Goal: Transaction & Acquisition: Book appointment/travel/reservation

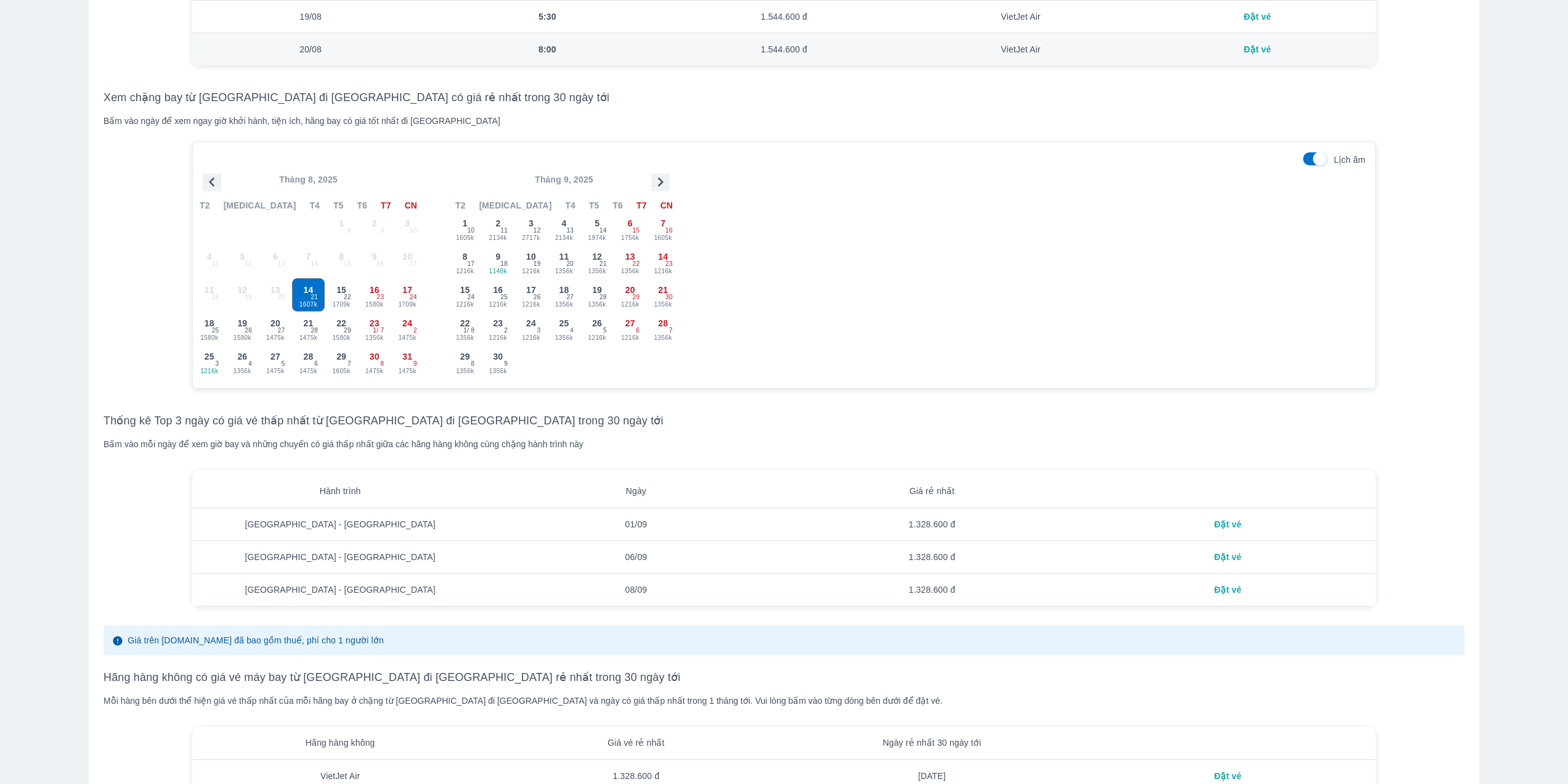
scroll to position [1048, 0]
click at [1225, 525] on div "Đặt vé" at bounding box center [1228, 520] width 276 height 12
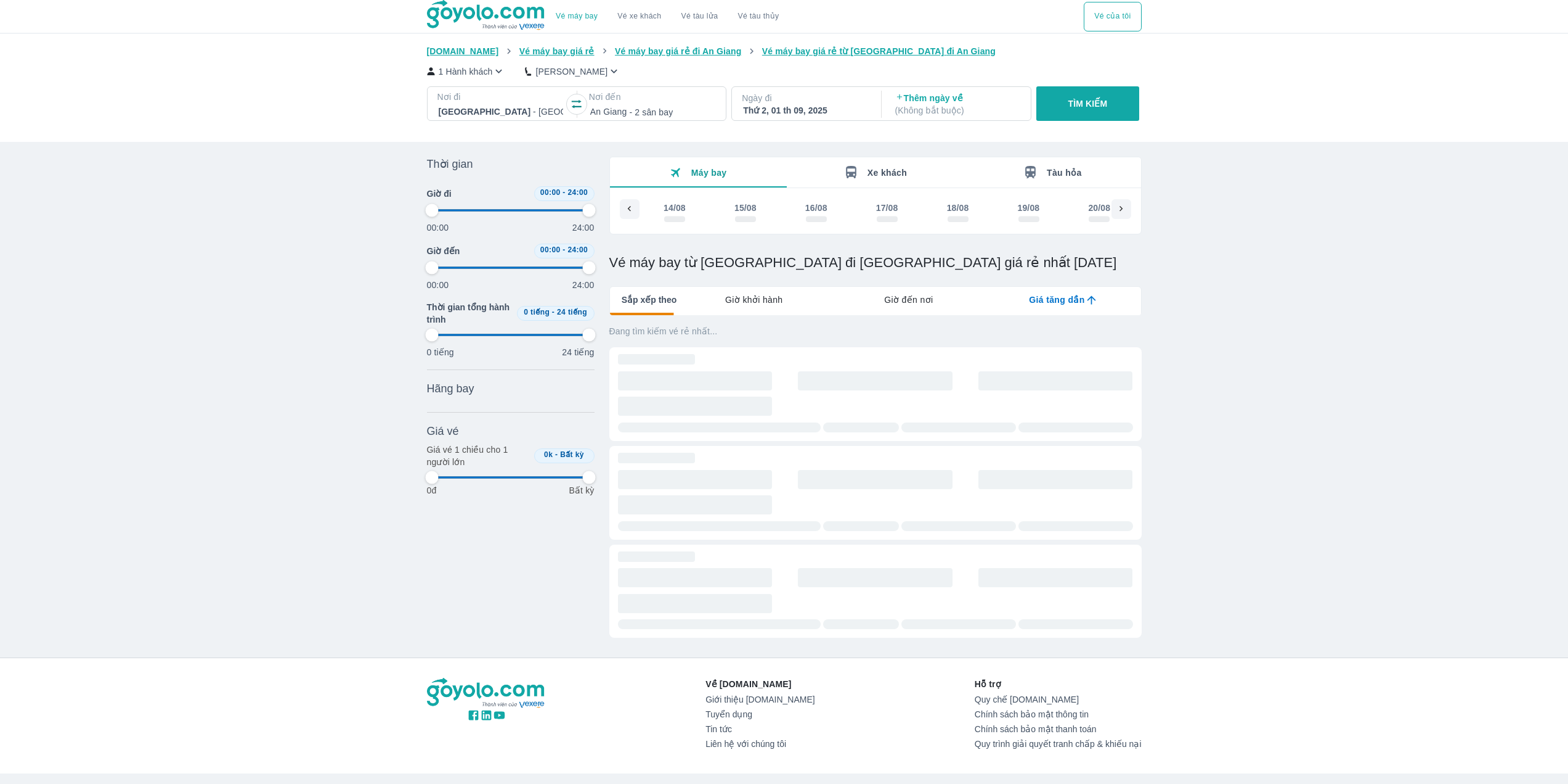
scroll to position [0, 946]
type input "97.9166666666667"
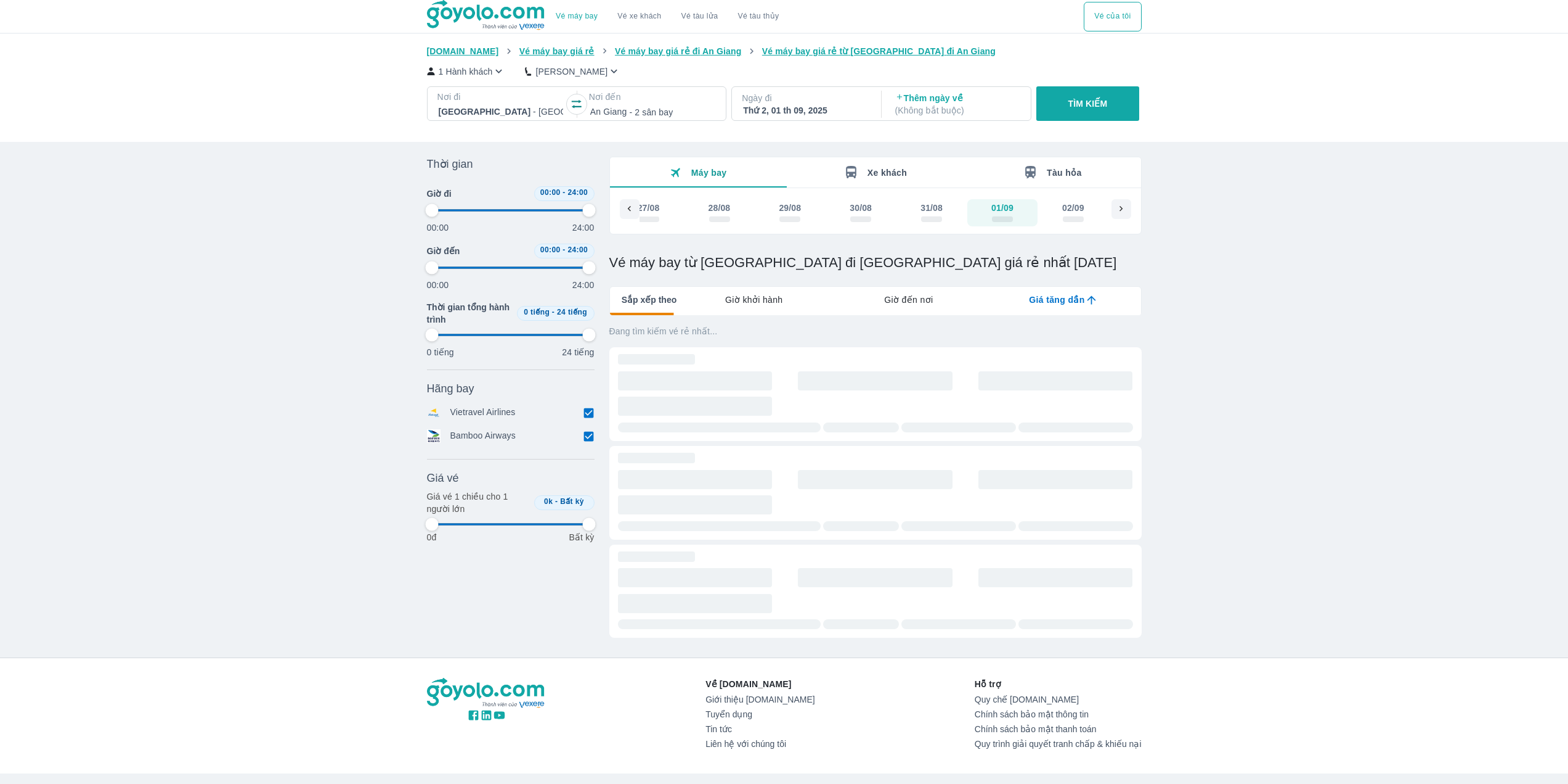
type input "97.9166666666667"
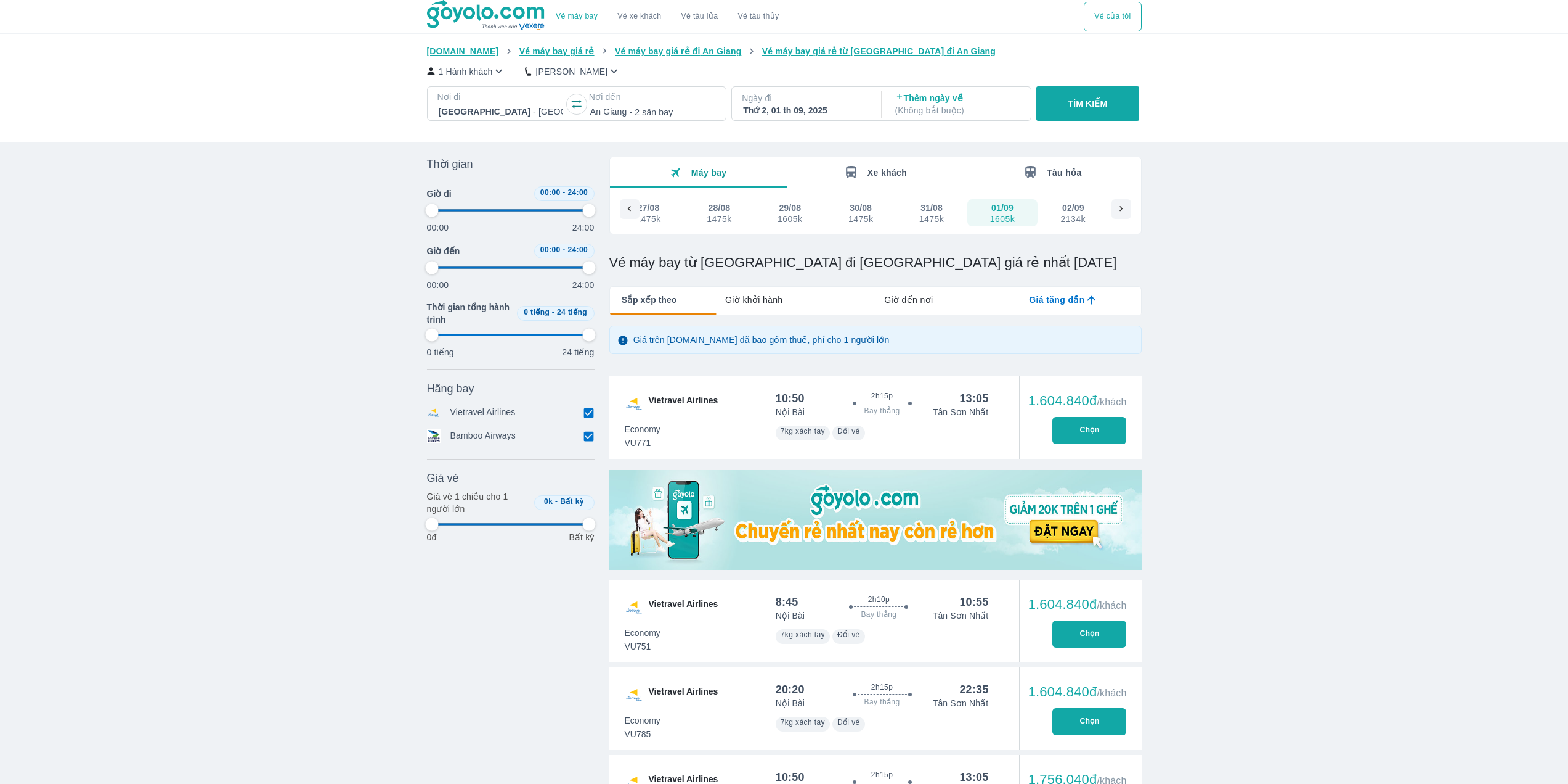
type input "97.9166666666667"
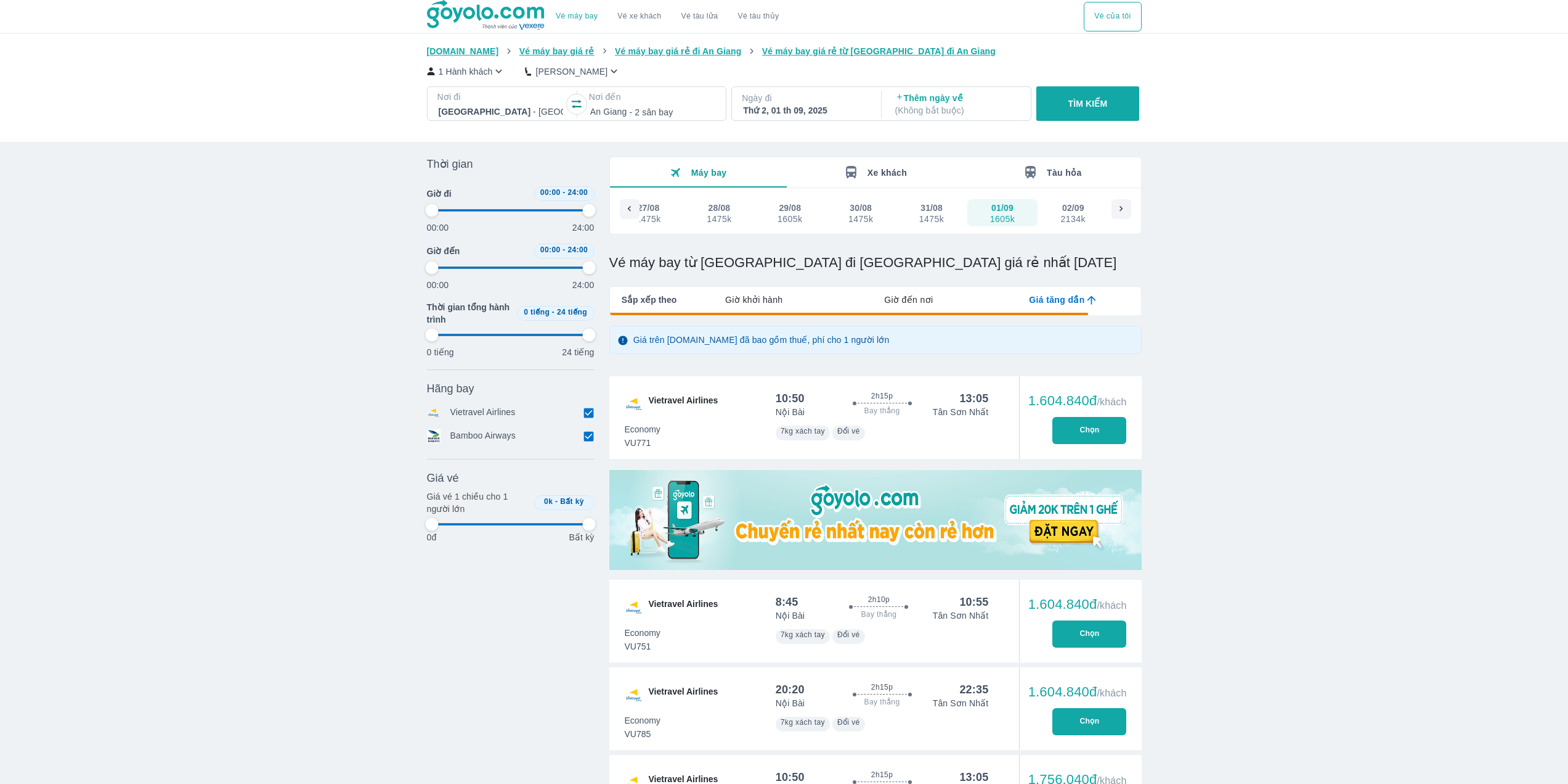
type input "97.9166666666667"
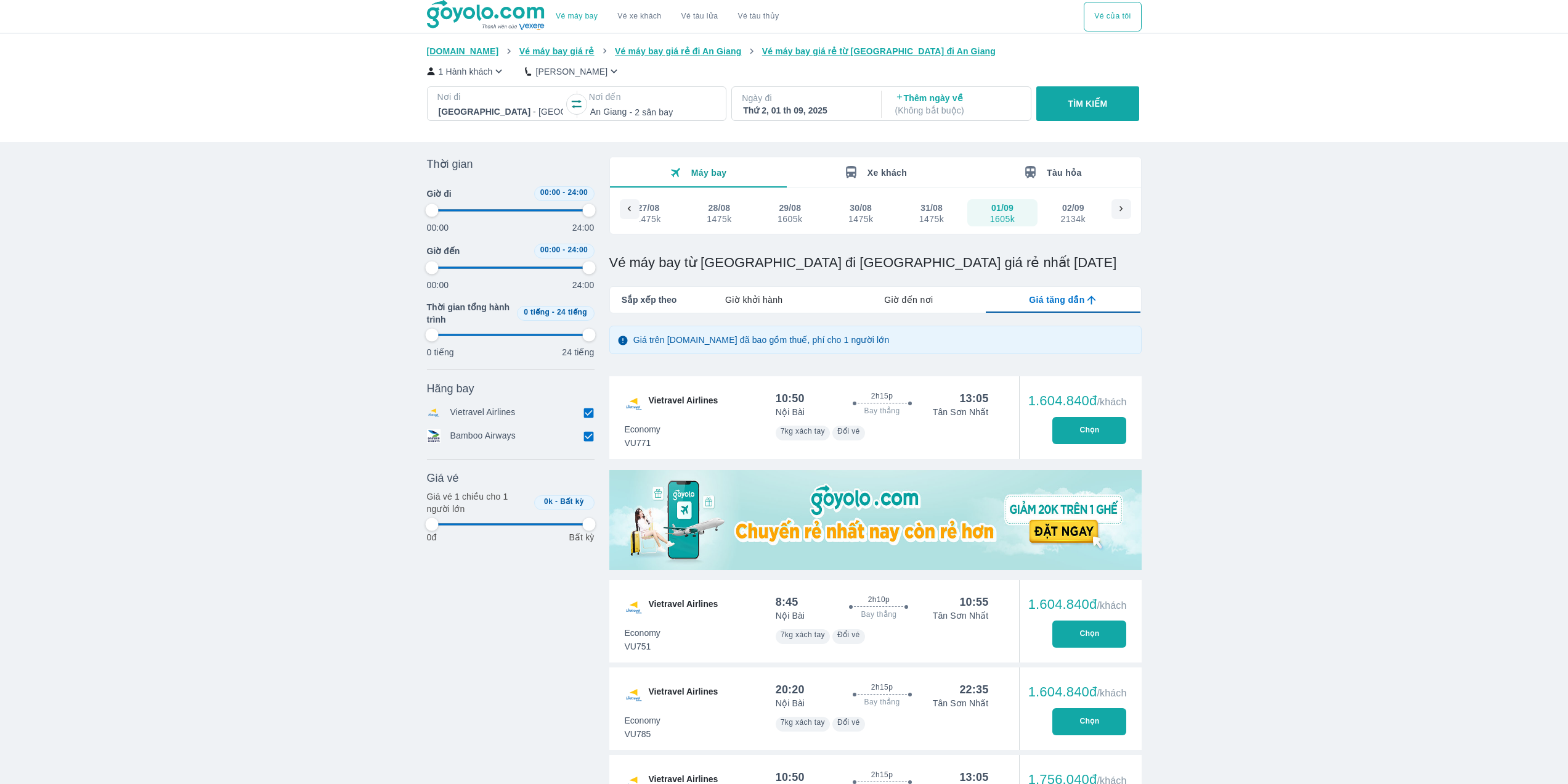
type input "97.9166666666667"
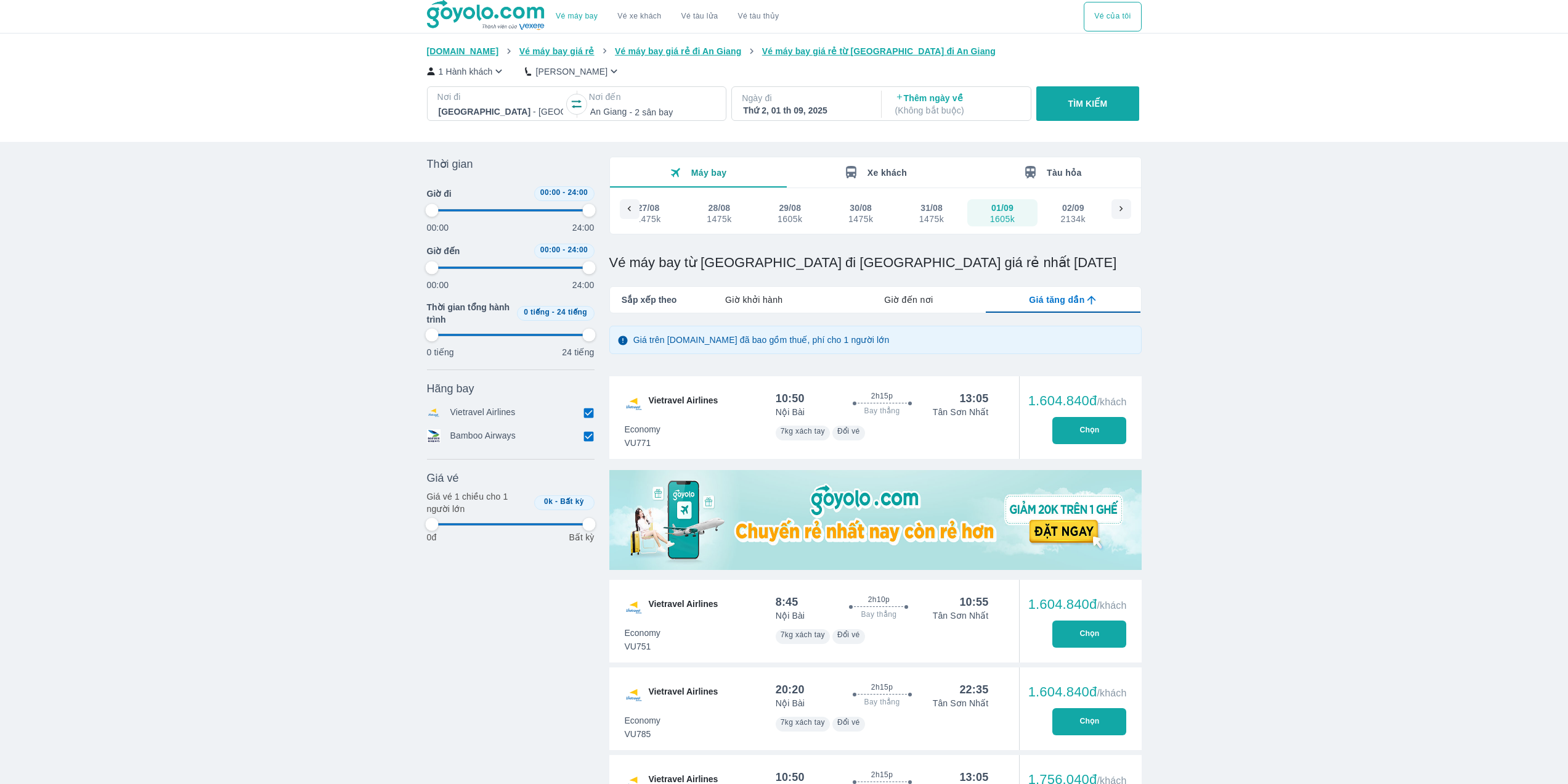
type input "97.9166666666667"
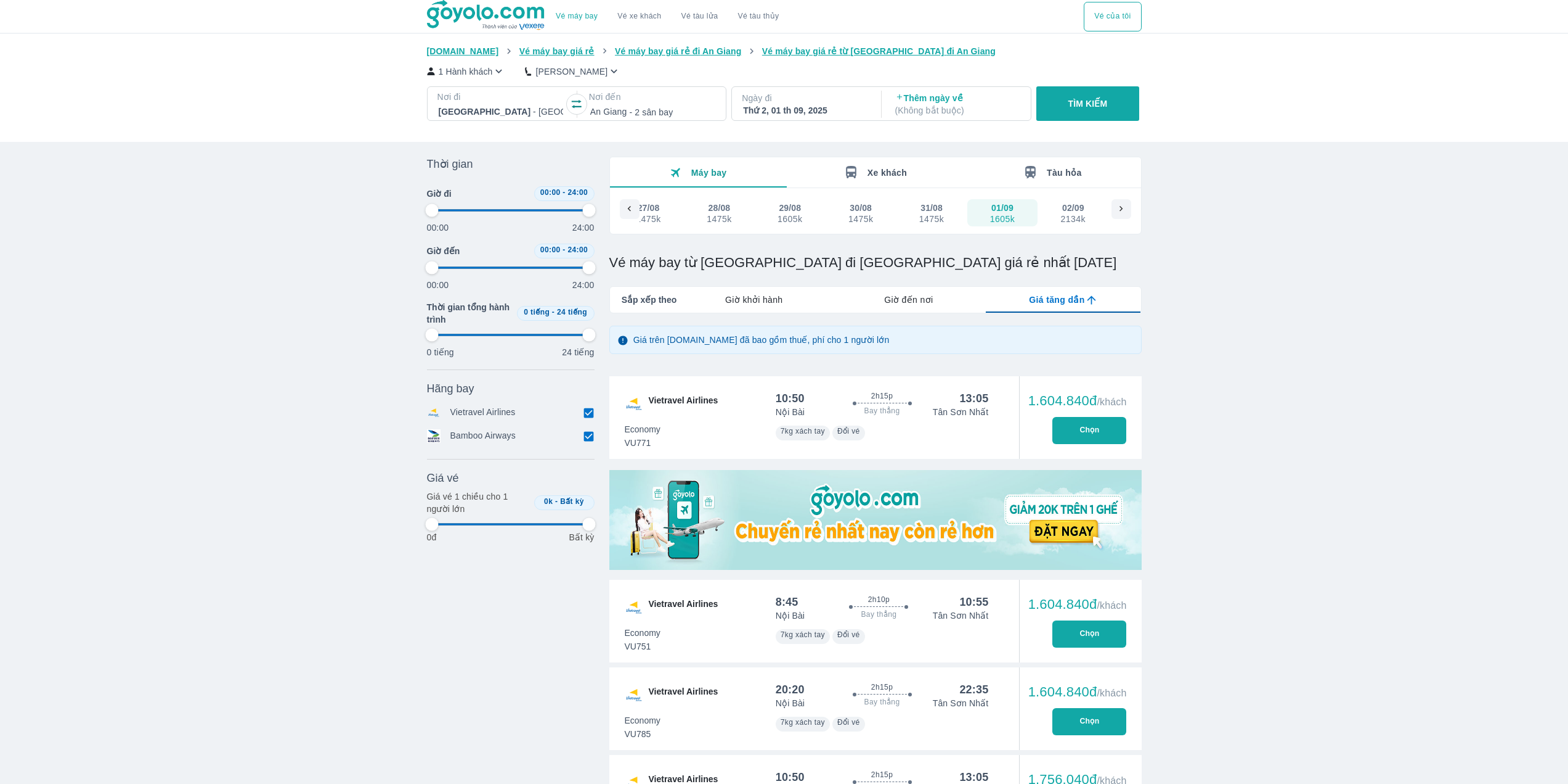
type input "97.9166666666667"
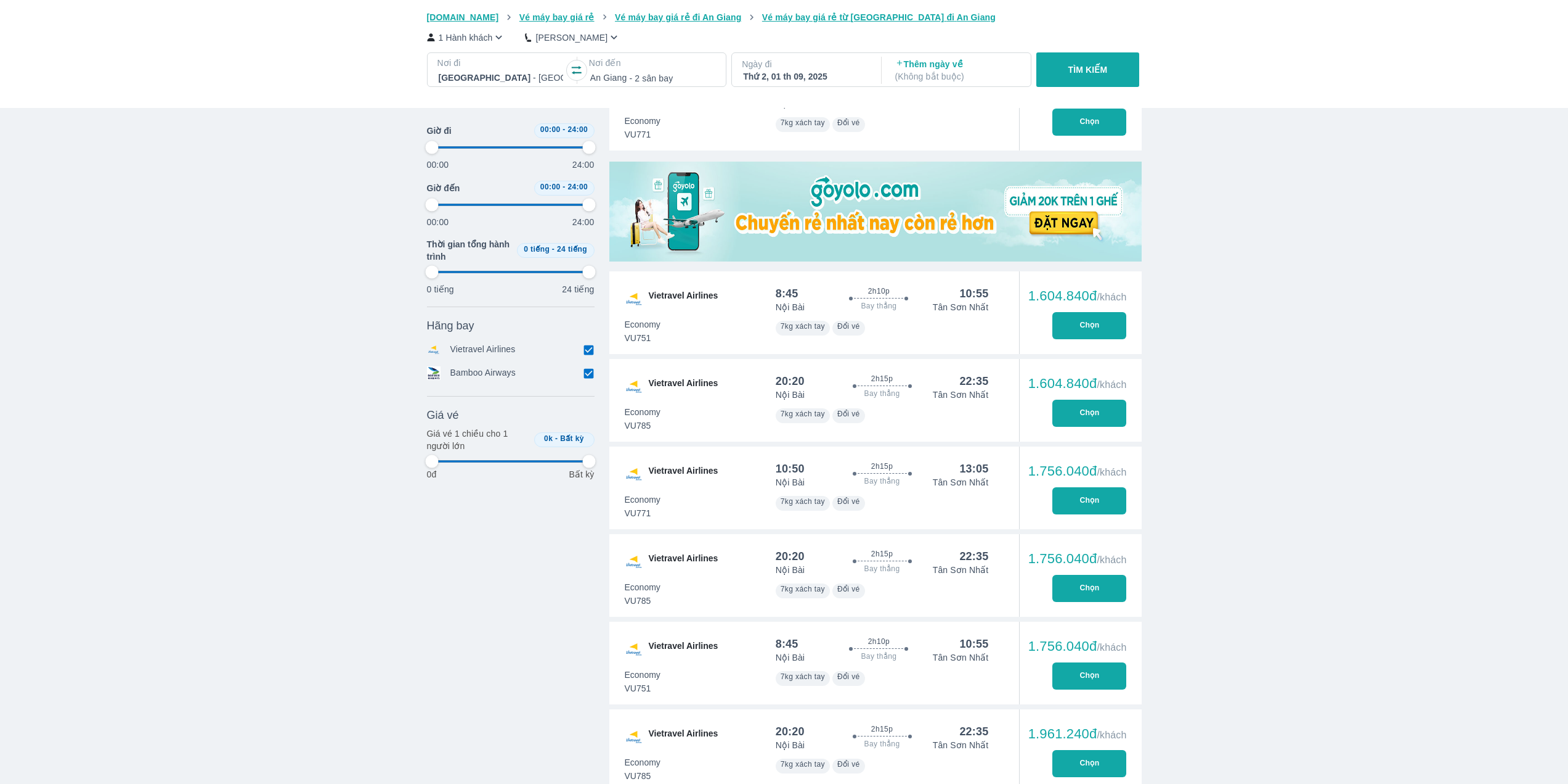
type input "97.9166666666667"
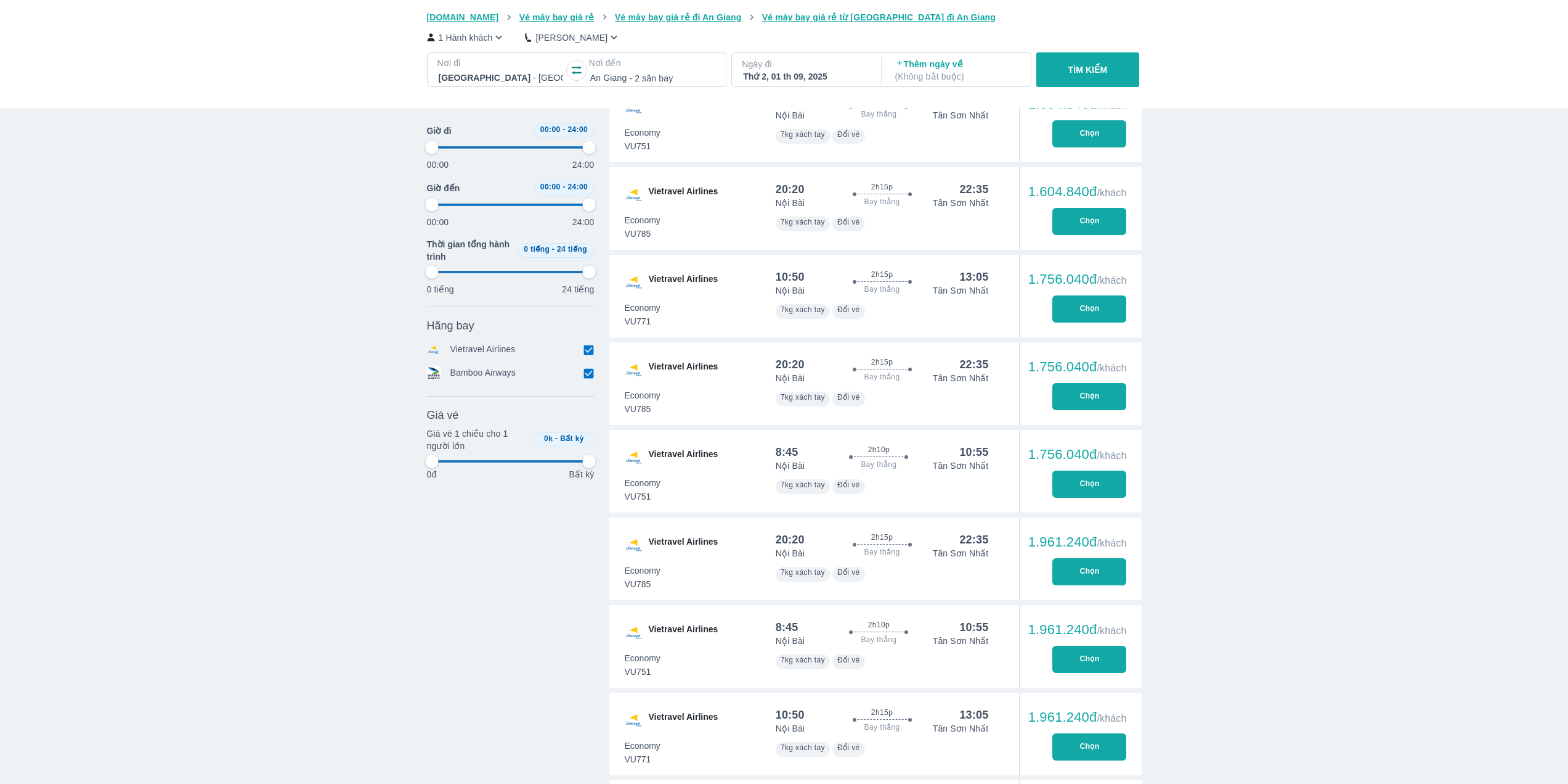
type input "97.9166666666667"
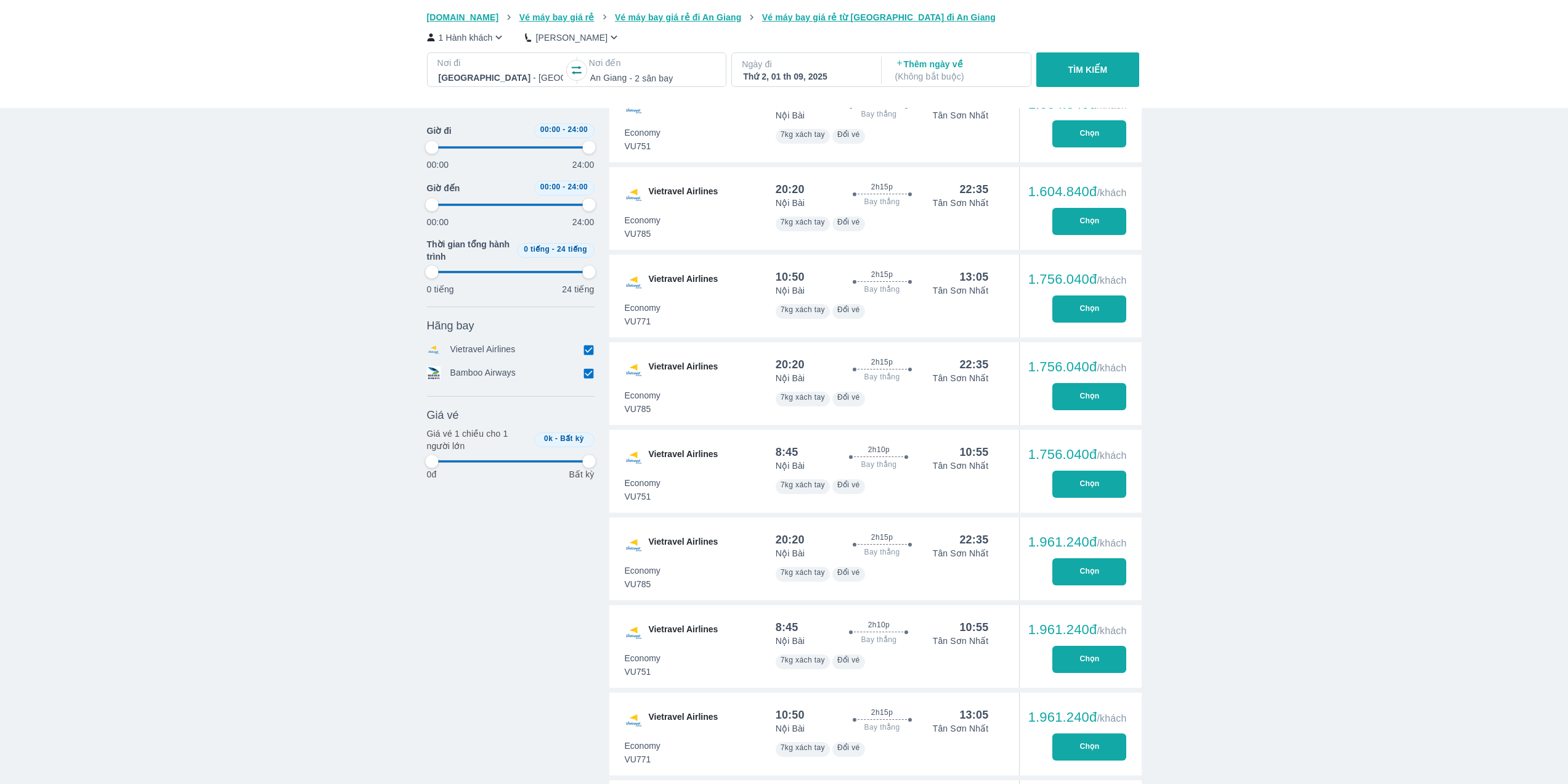
type input "97.9166666666667"
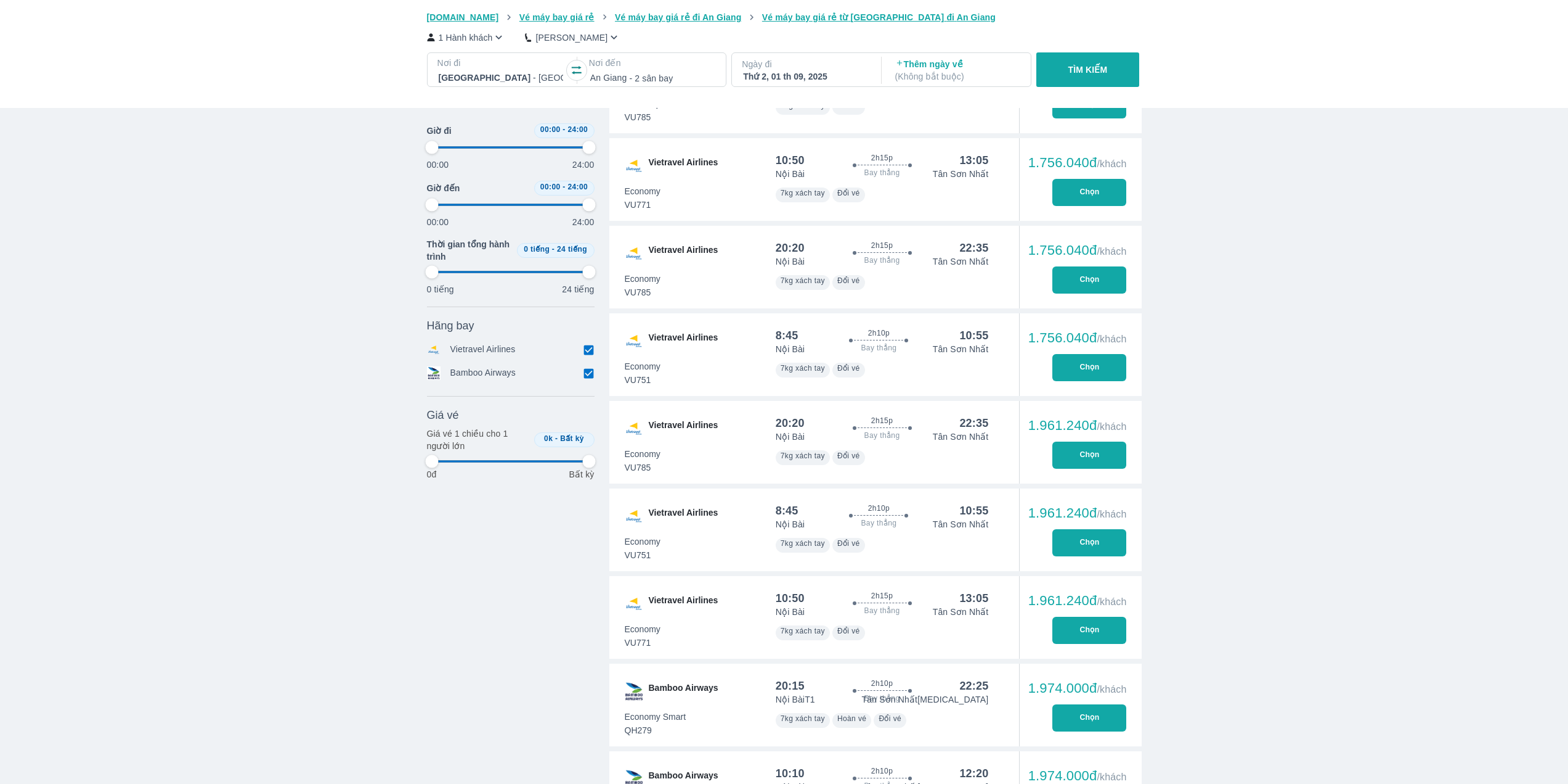
type input "97.9166666666667"
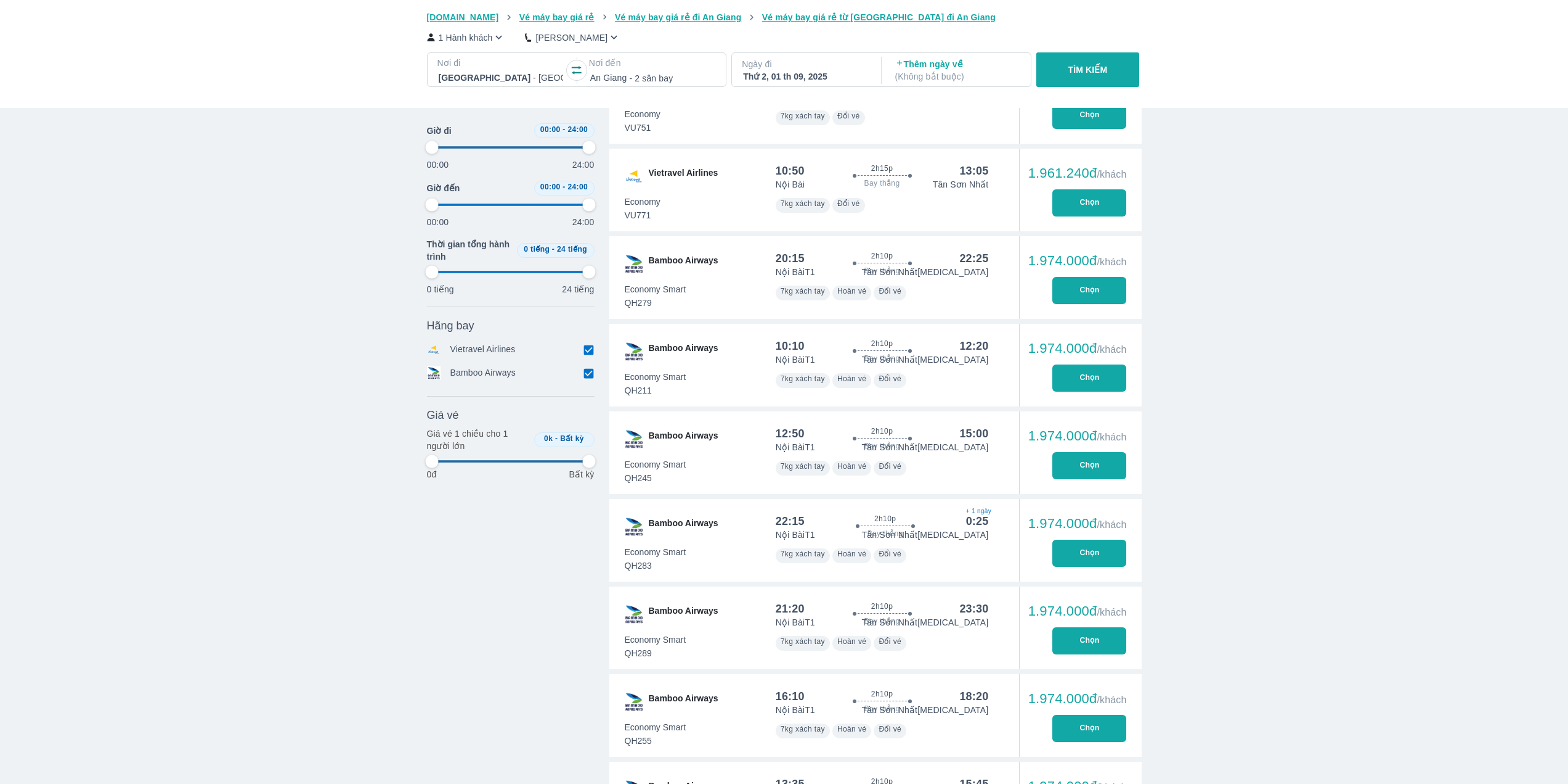
scroll to position [1048, 0]
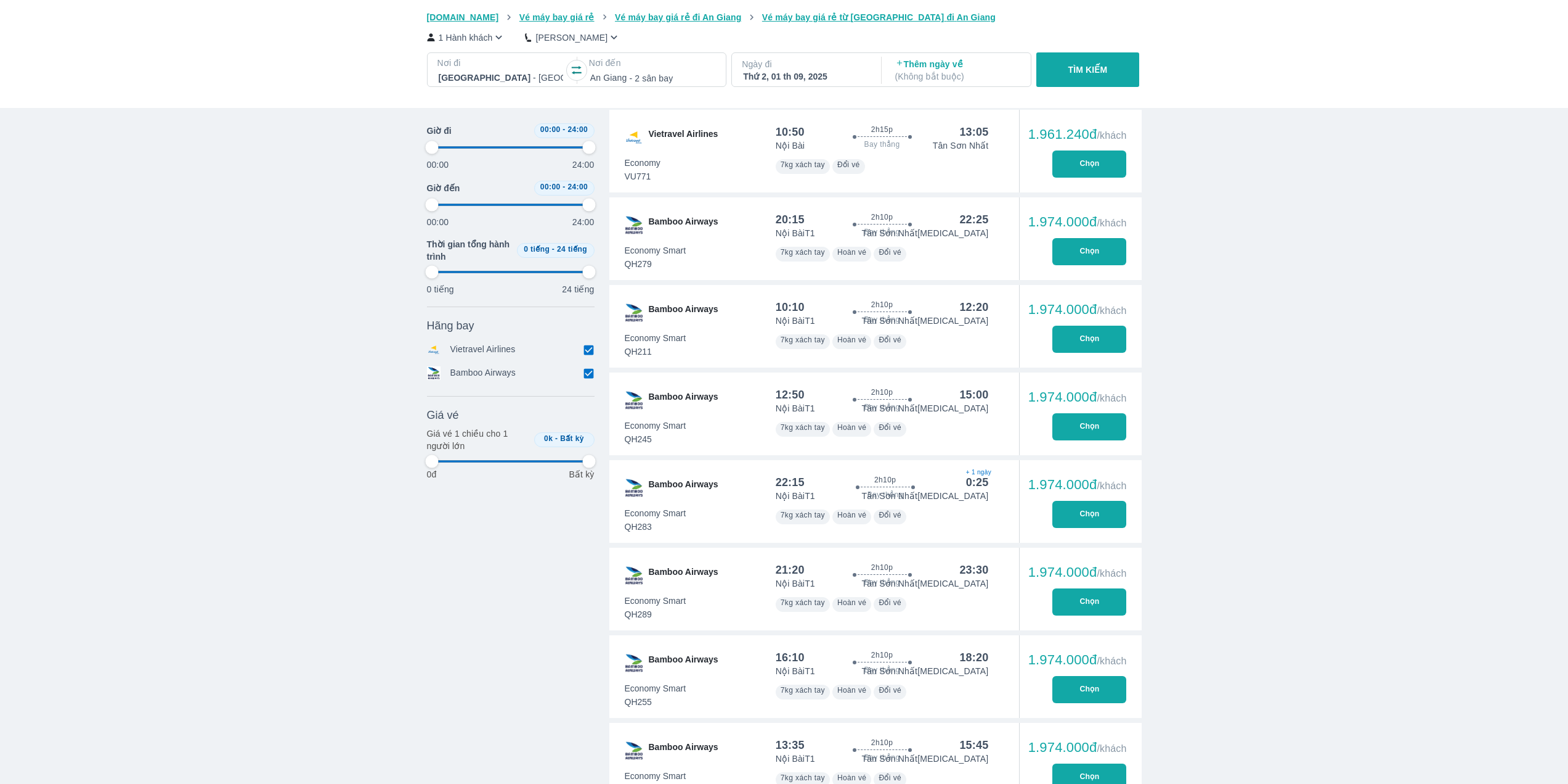
type input "97.9166666666667"
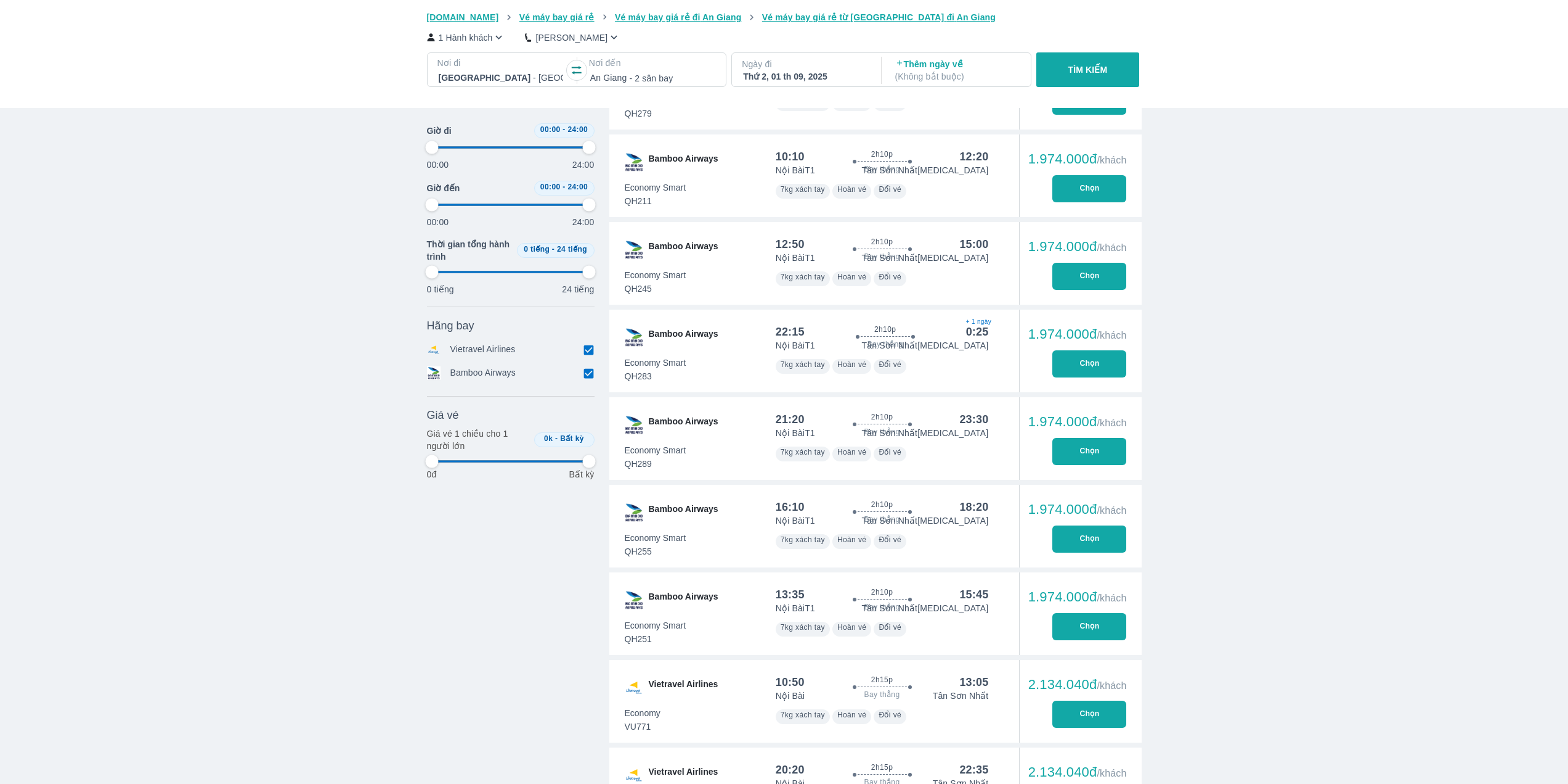
type input "97.9166666666667"
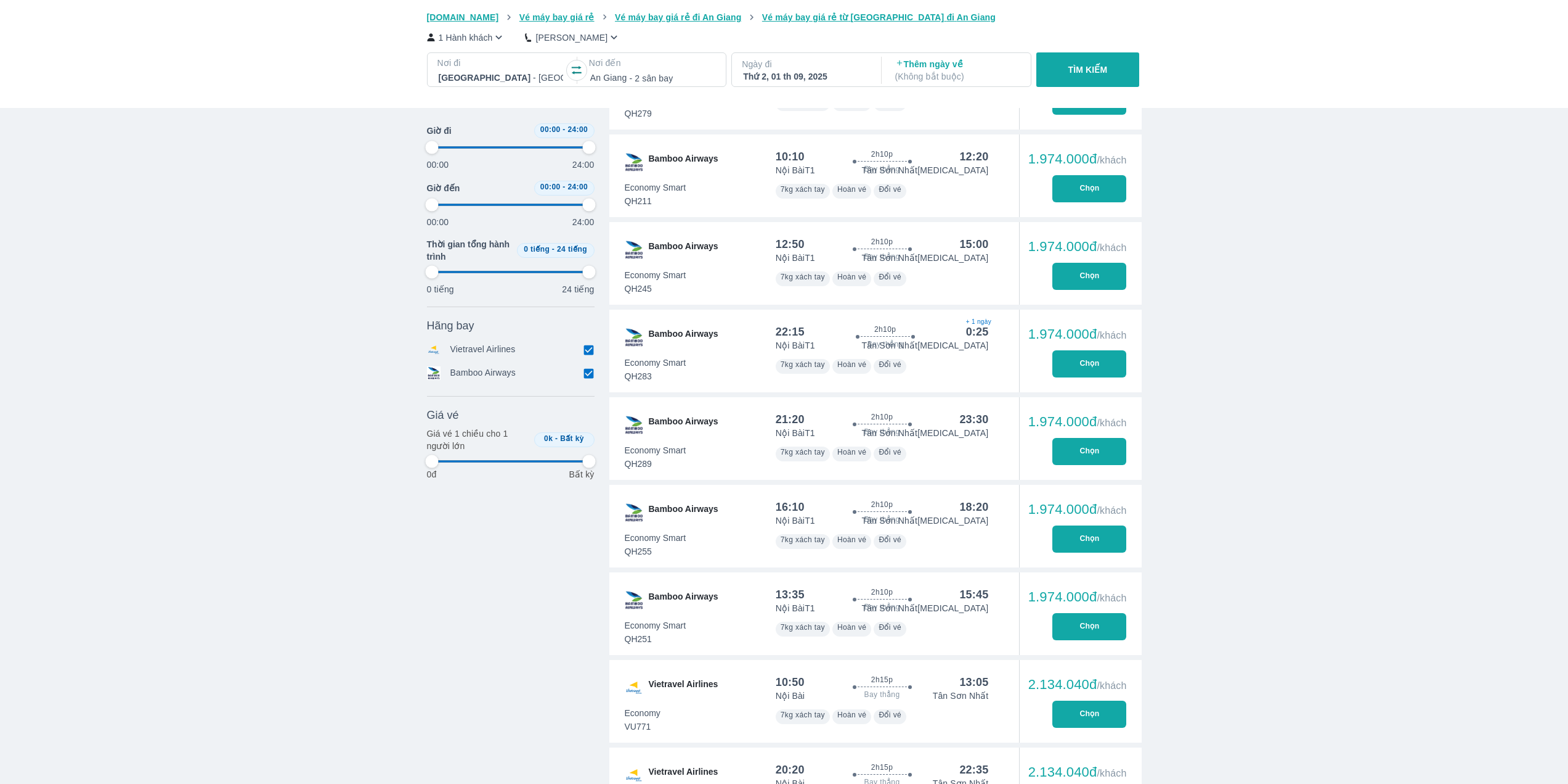
type input "97.9166666666667"
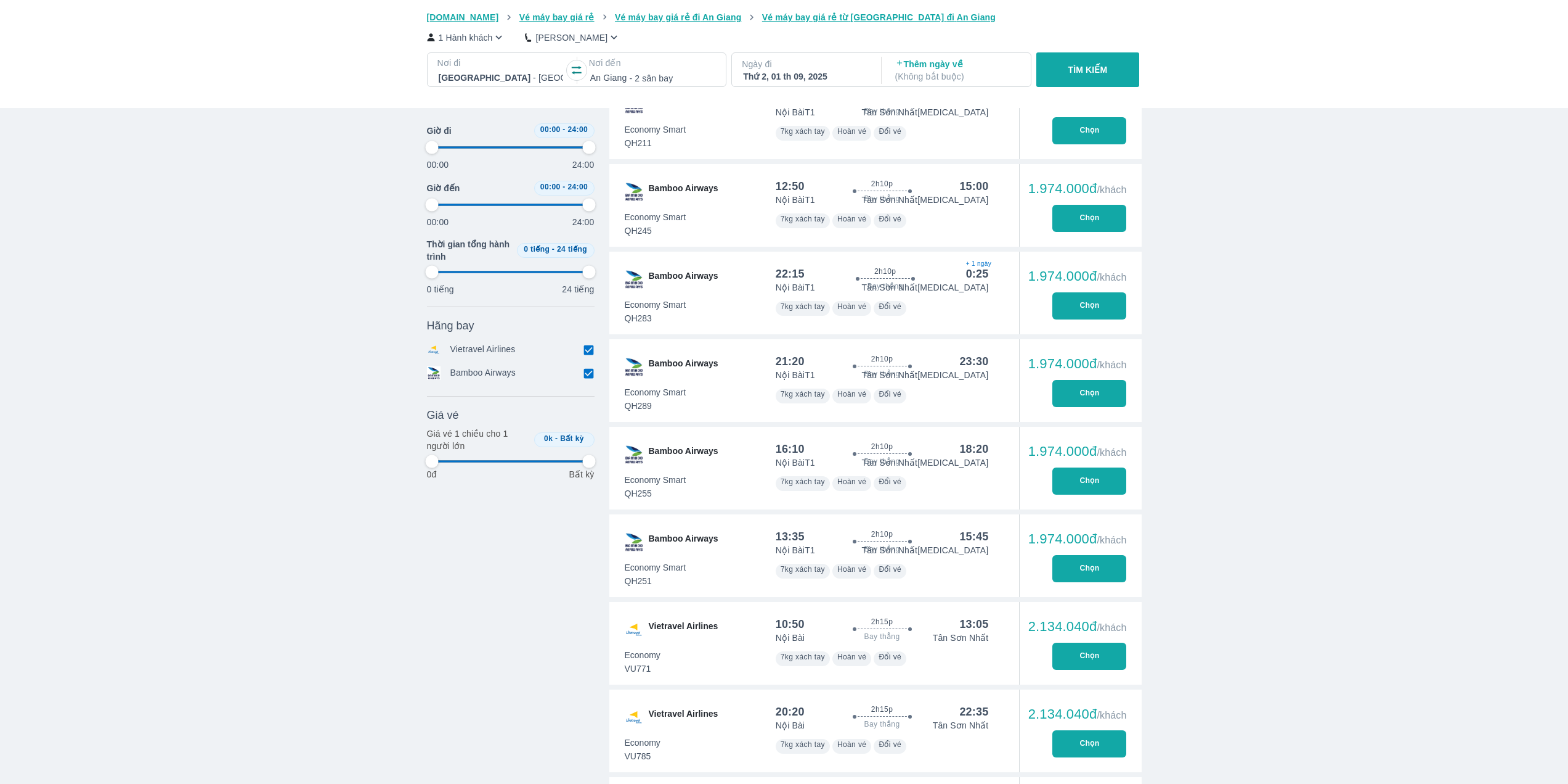
type input "97.9166666666667"
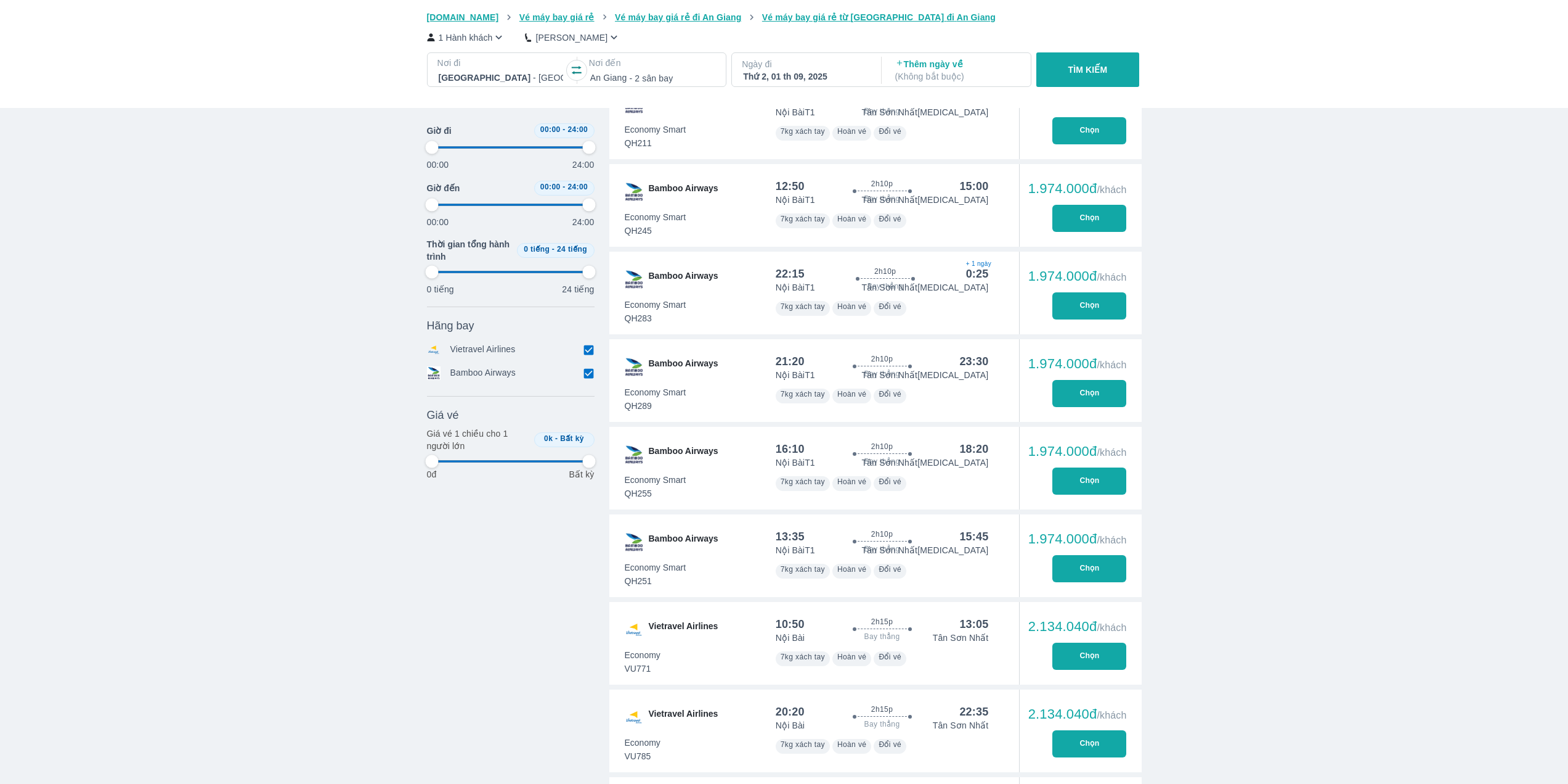
type input "97.9166666666667"
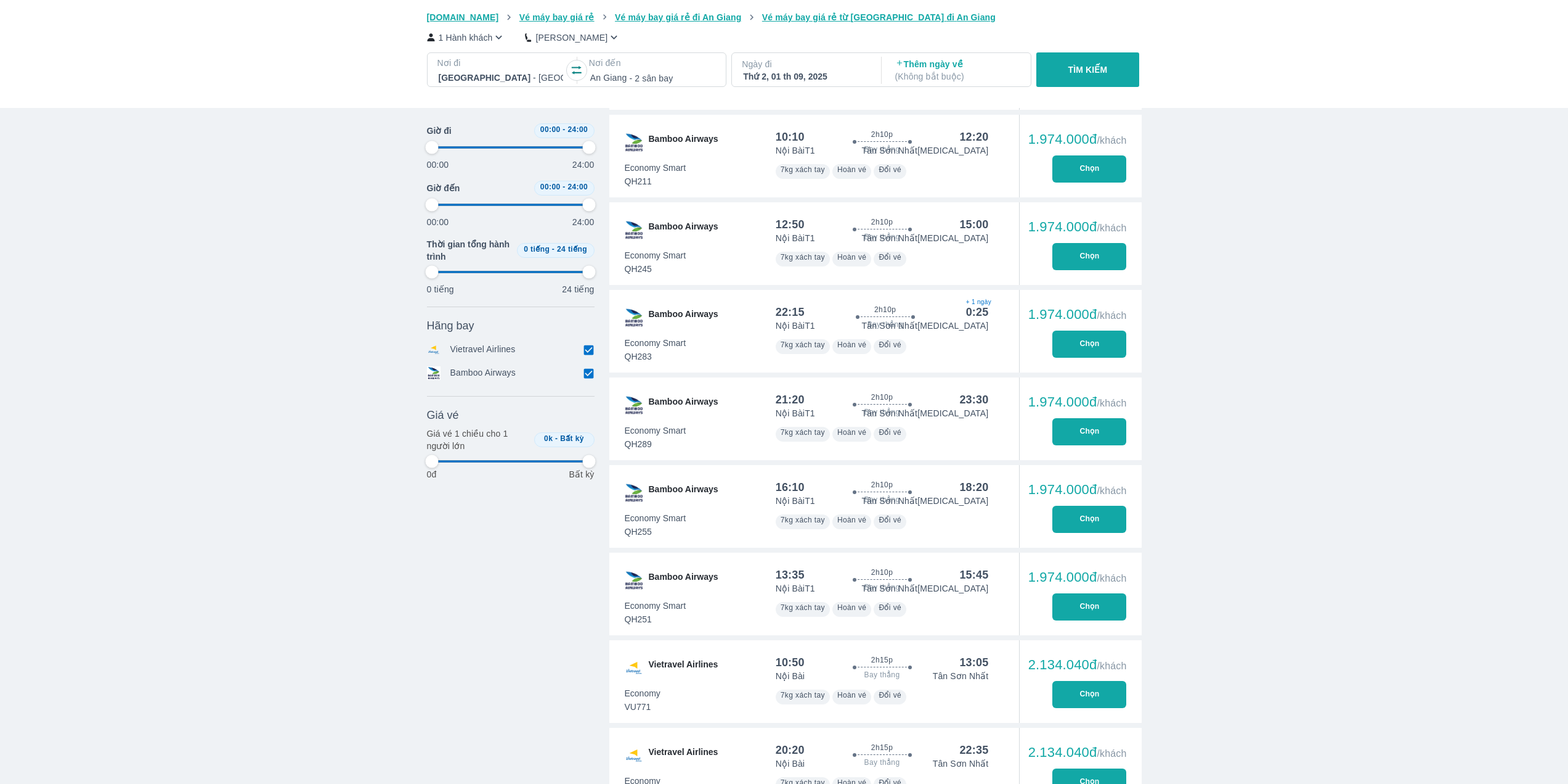
type input "97.9166666666667"
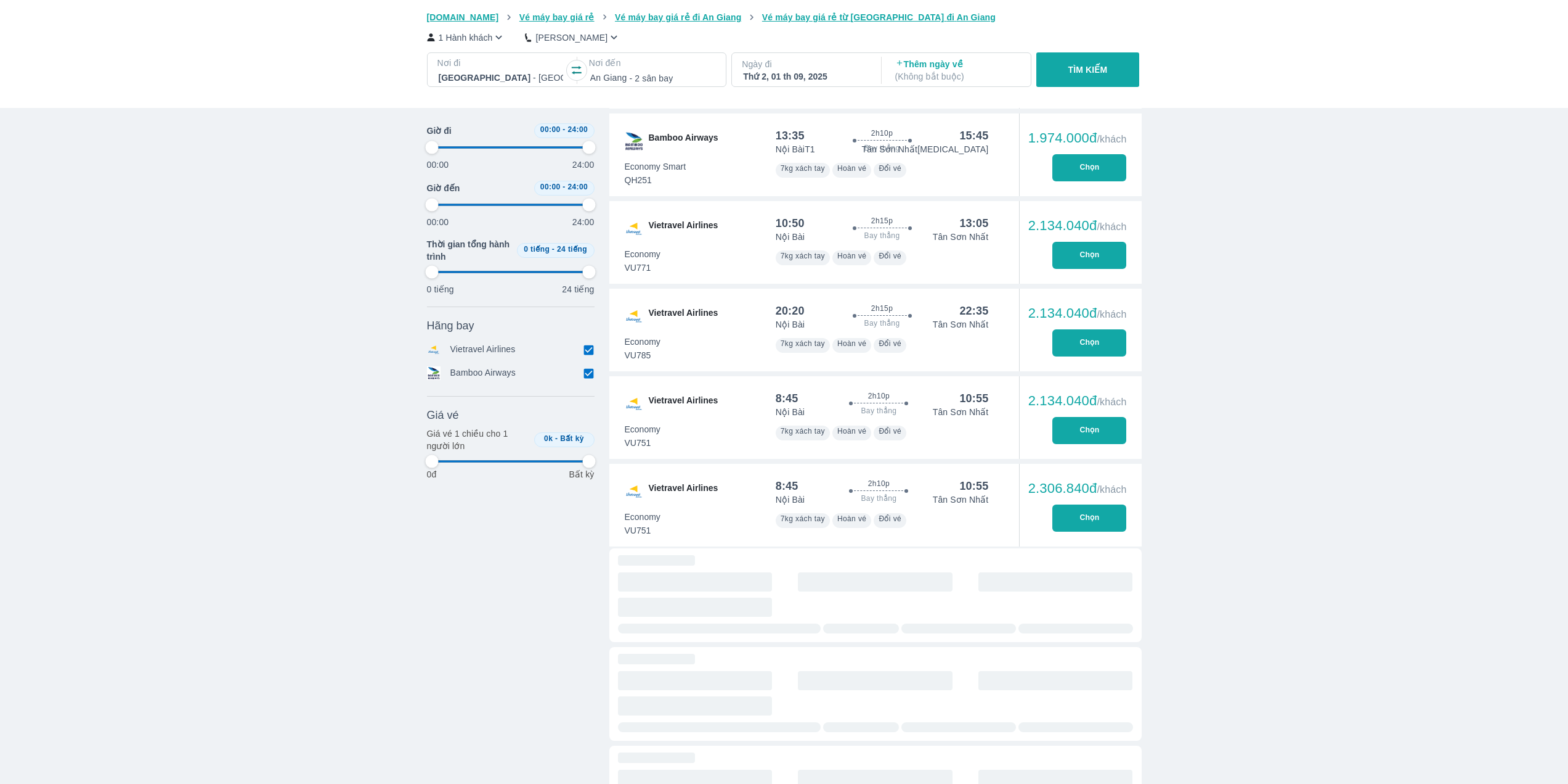
scroll to position [1973, 0]
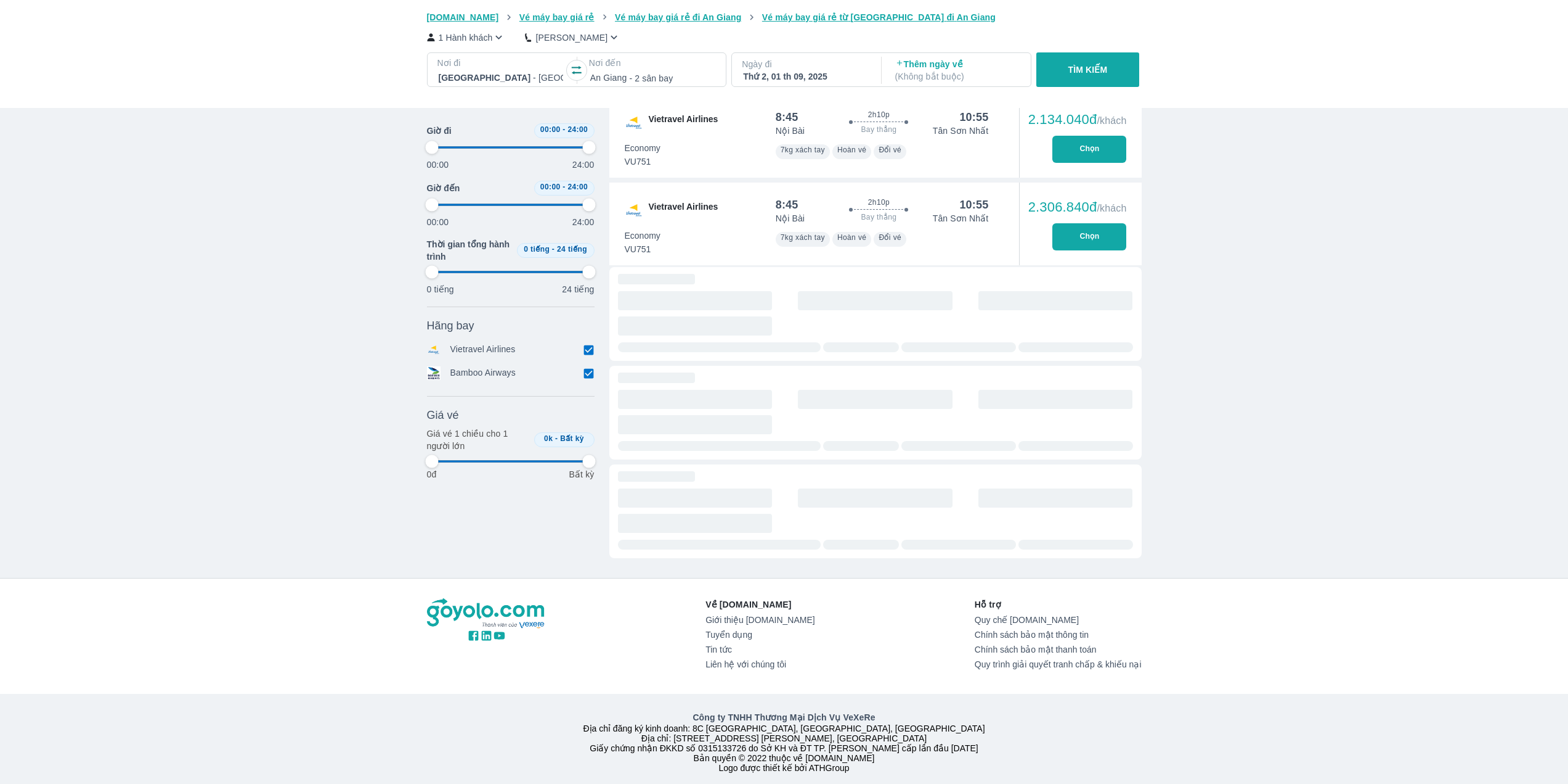
type input "97.9166666666667"
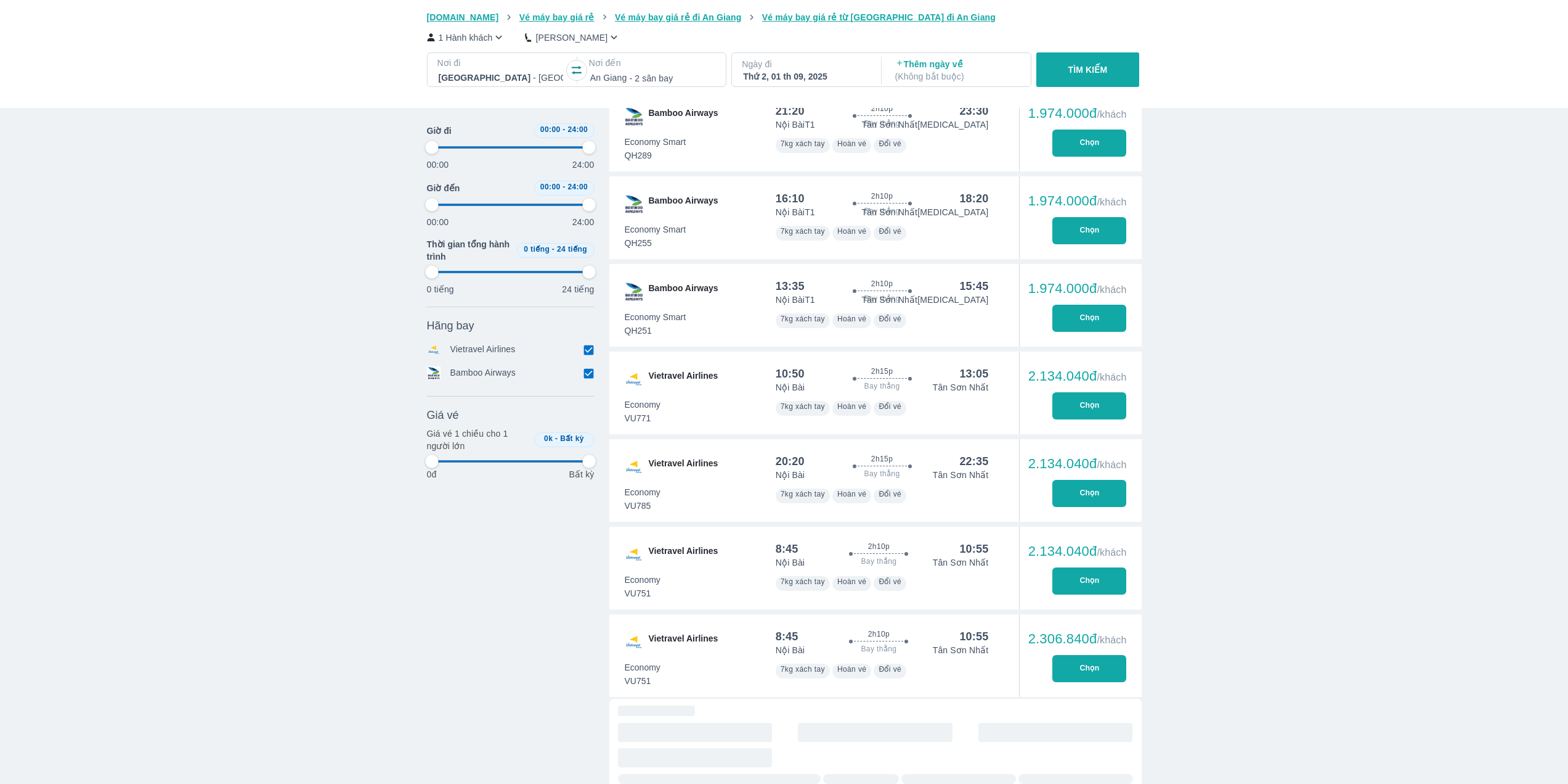
type input "97.9166666666667"
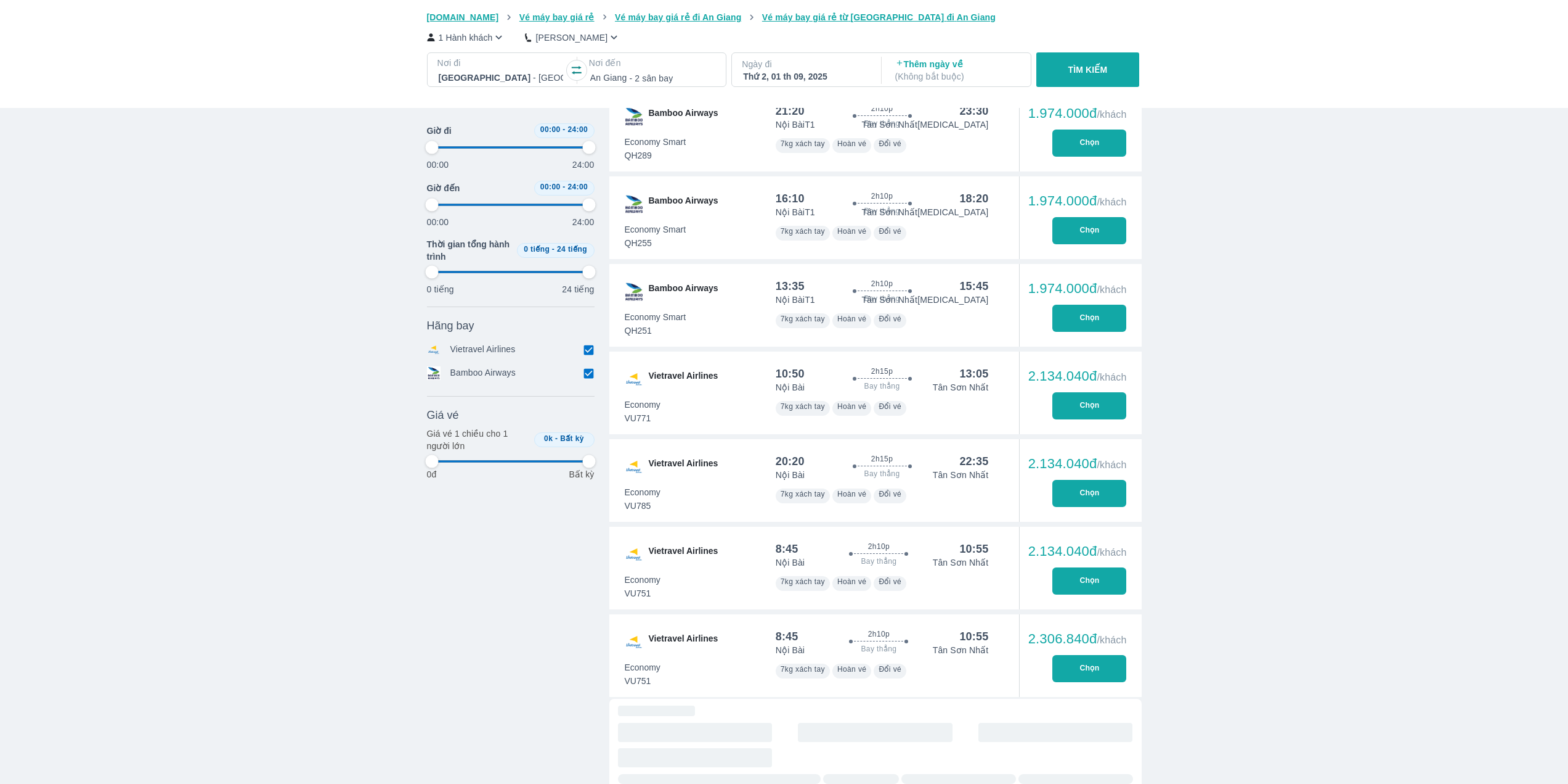
type input "97.9166666666667"
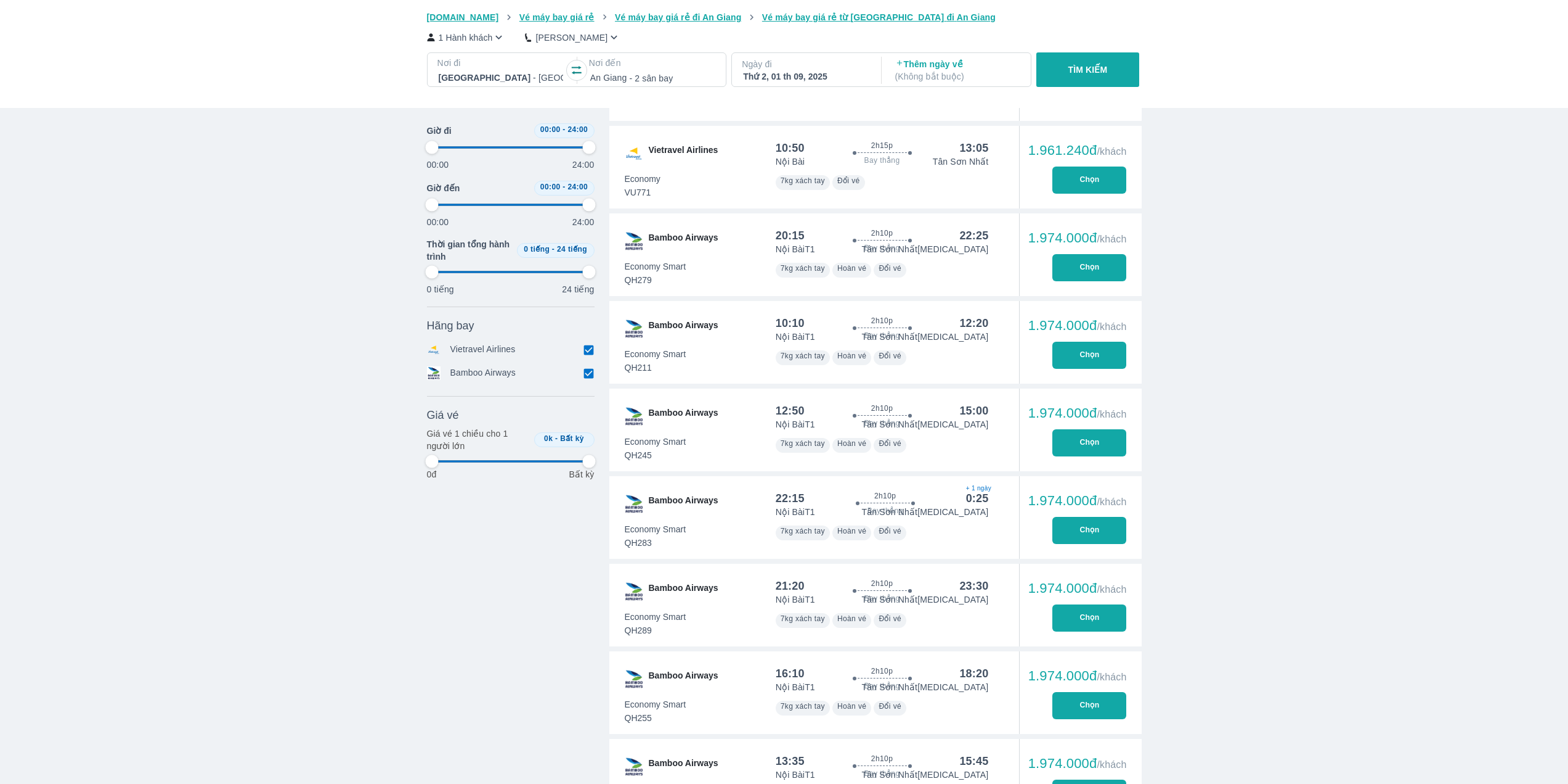
scroll to position [1048, 0]
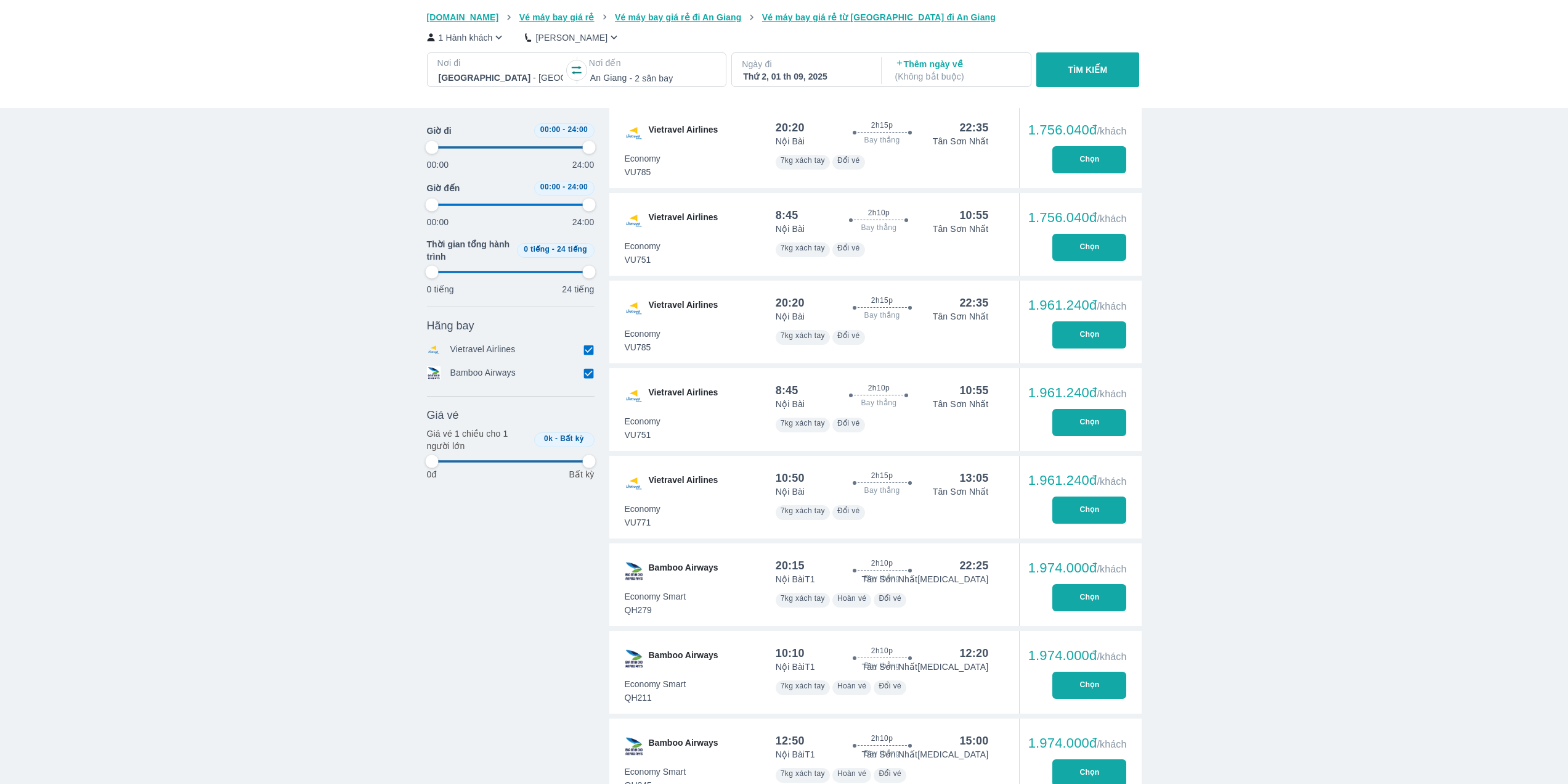
type input "97.9166666666667"
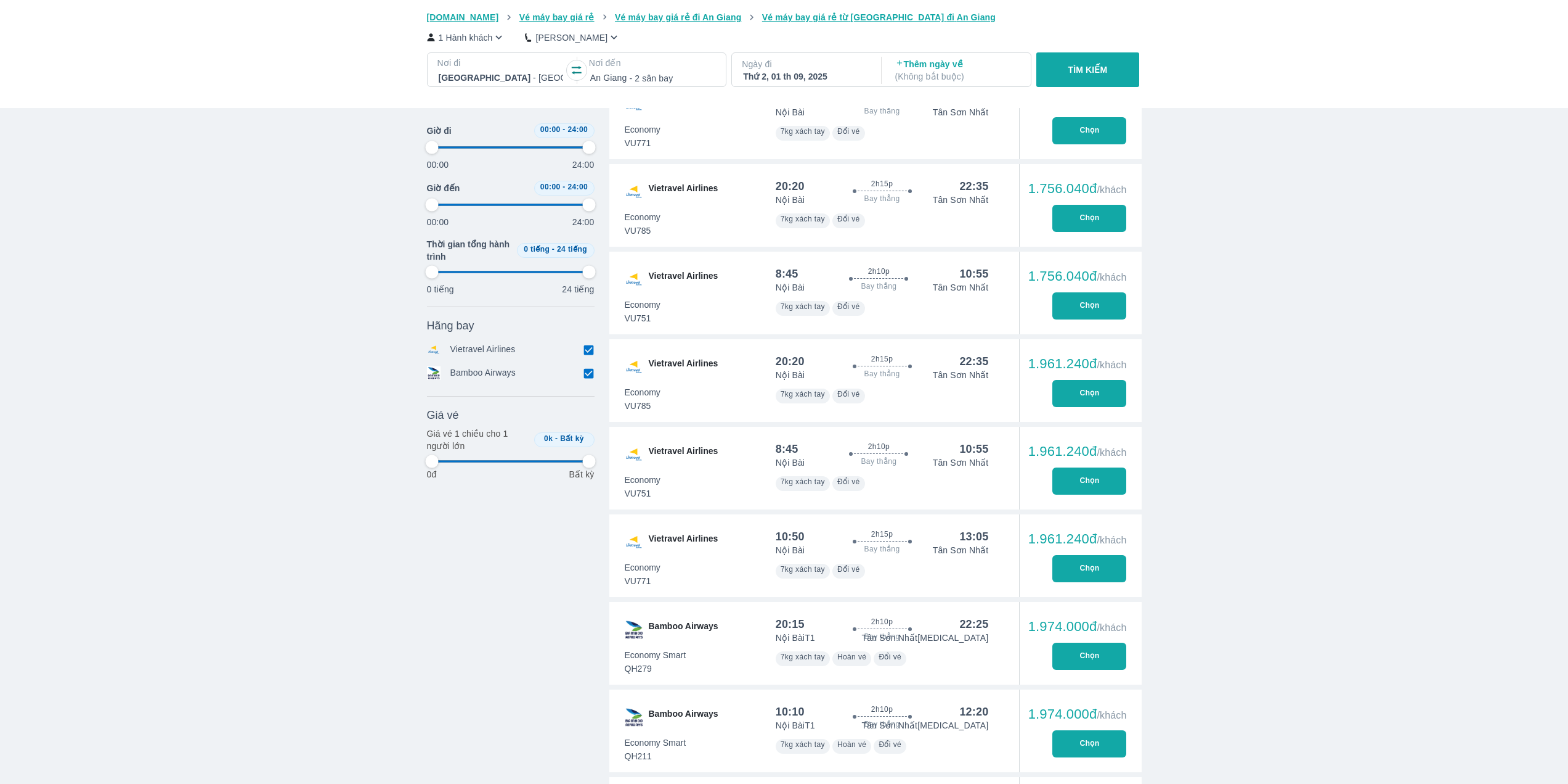
type input "97.9166666666667"
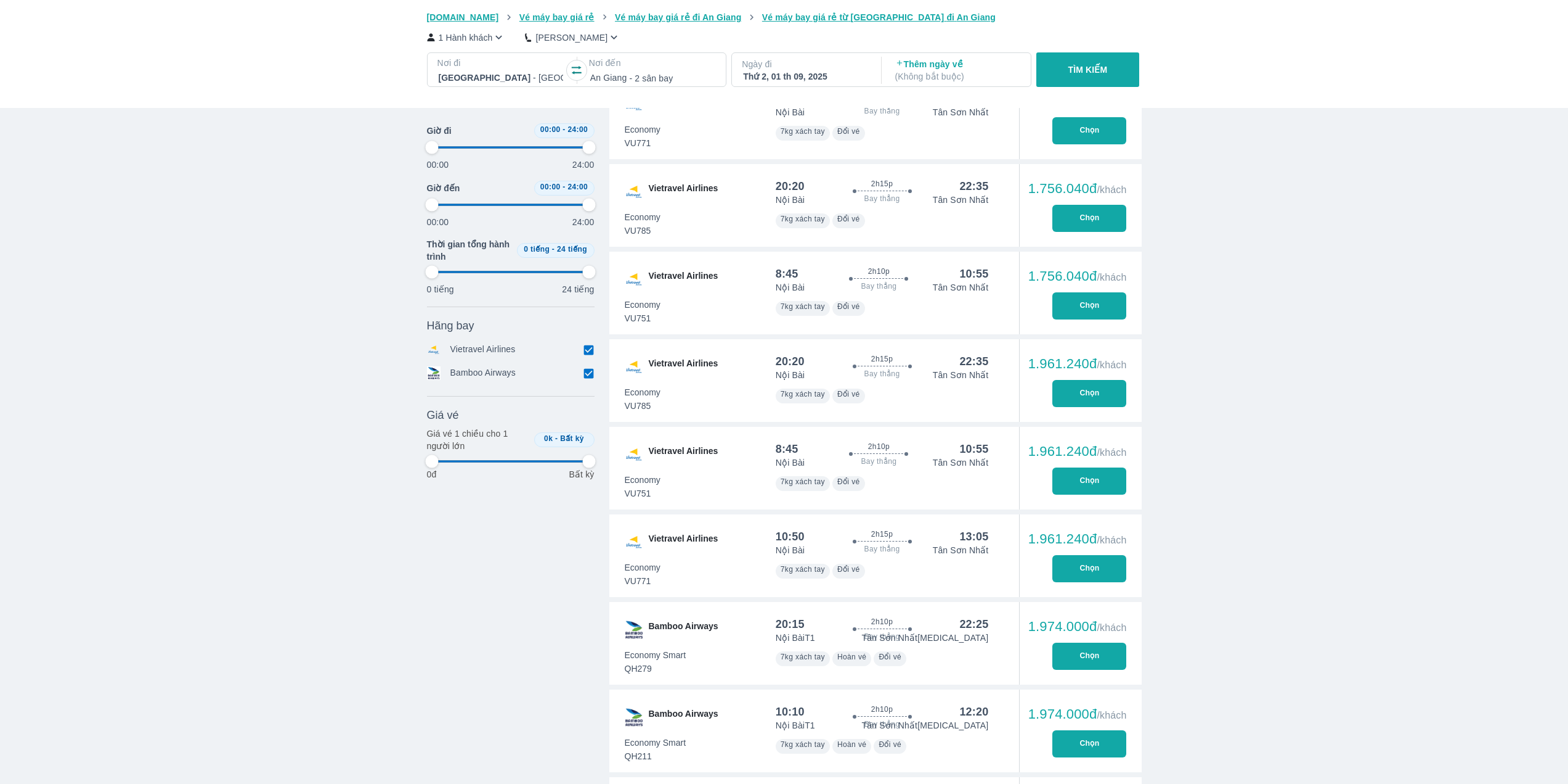
type input "97.9166666666667"
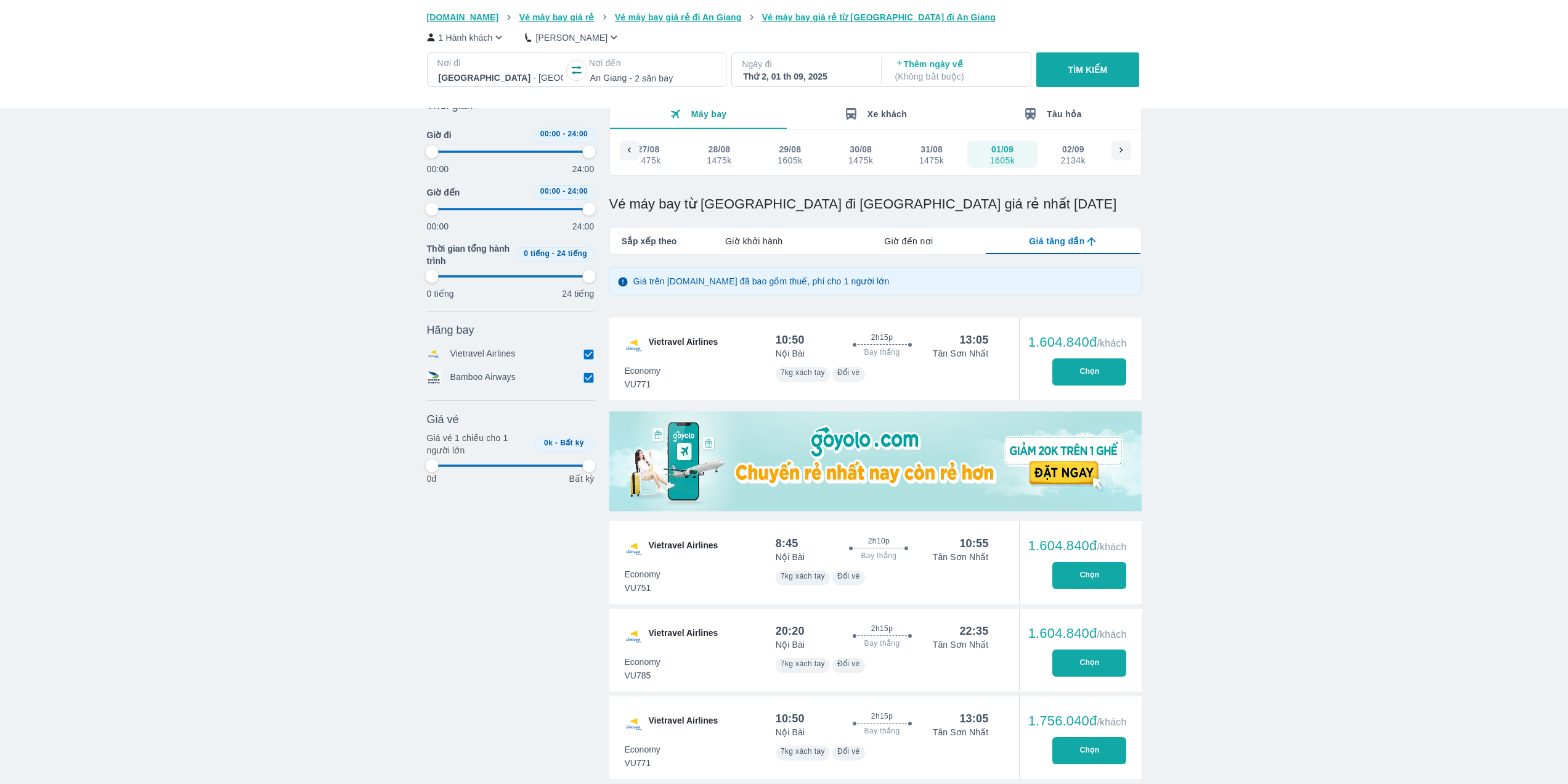
scroll to position [0, 0]
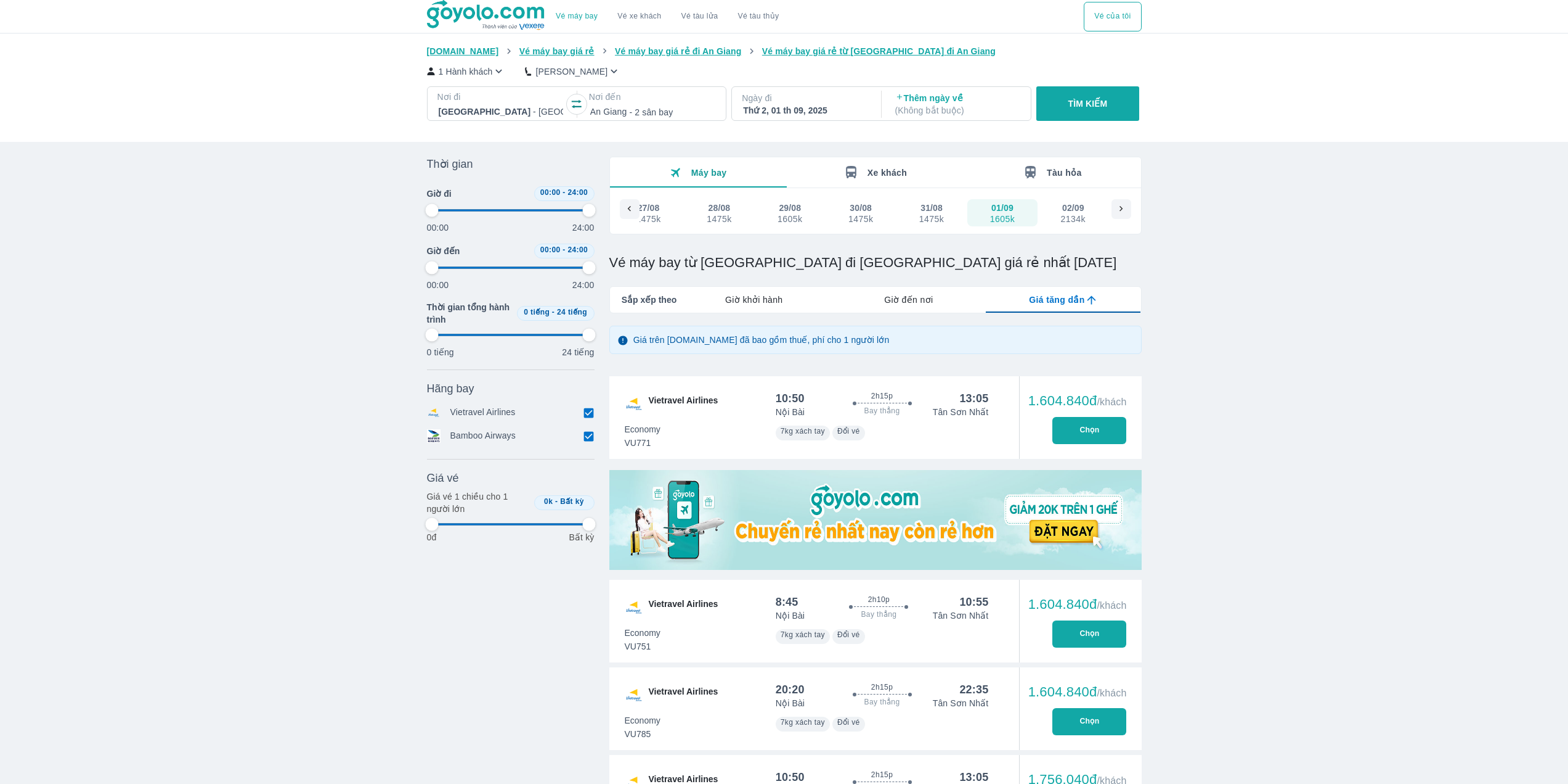
type input "97.9166666666667"
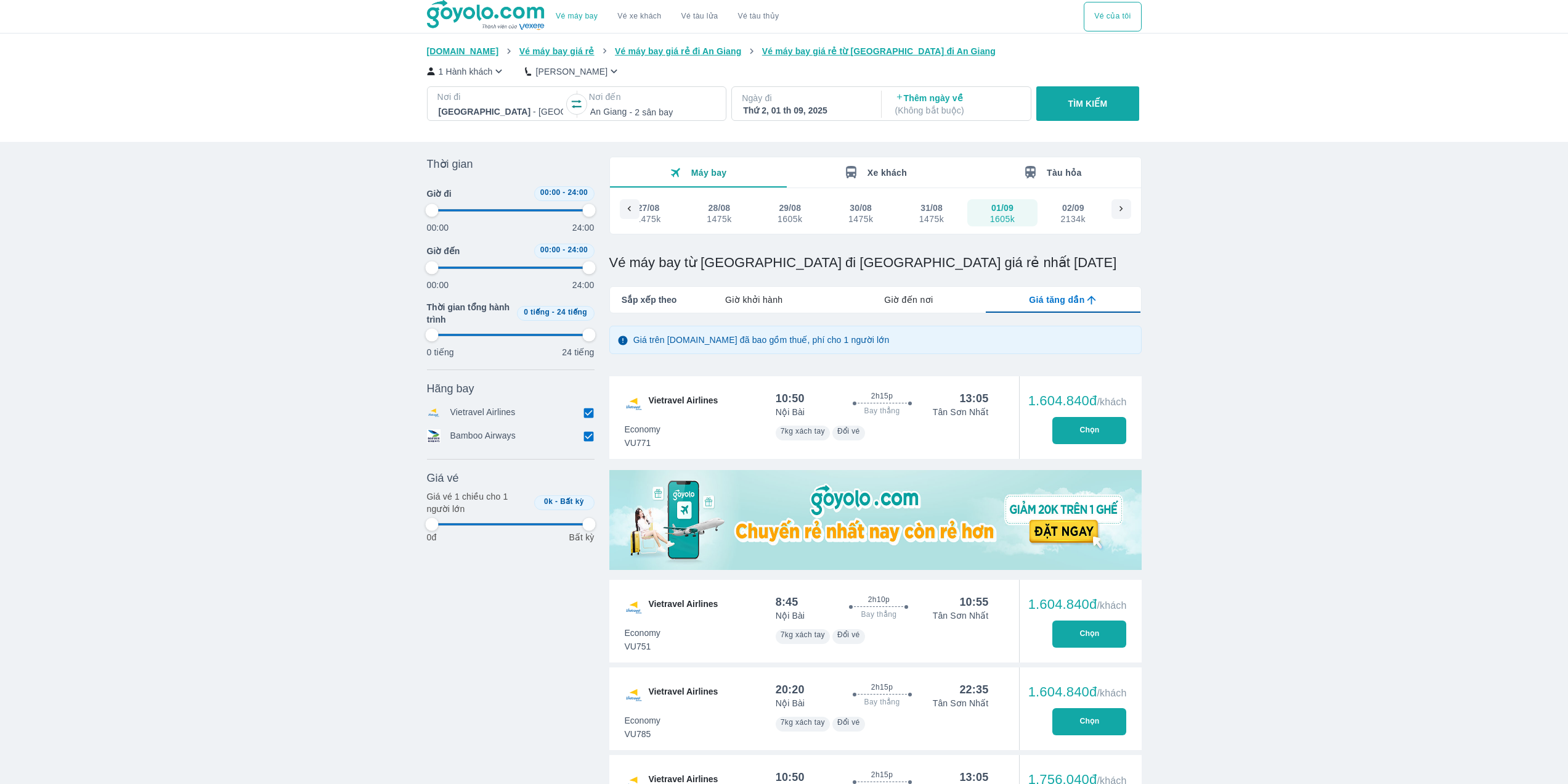
type input "97.9166666666667"
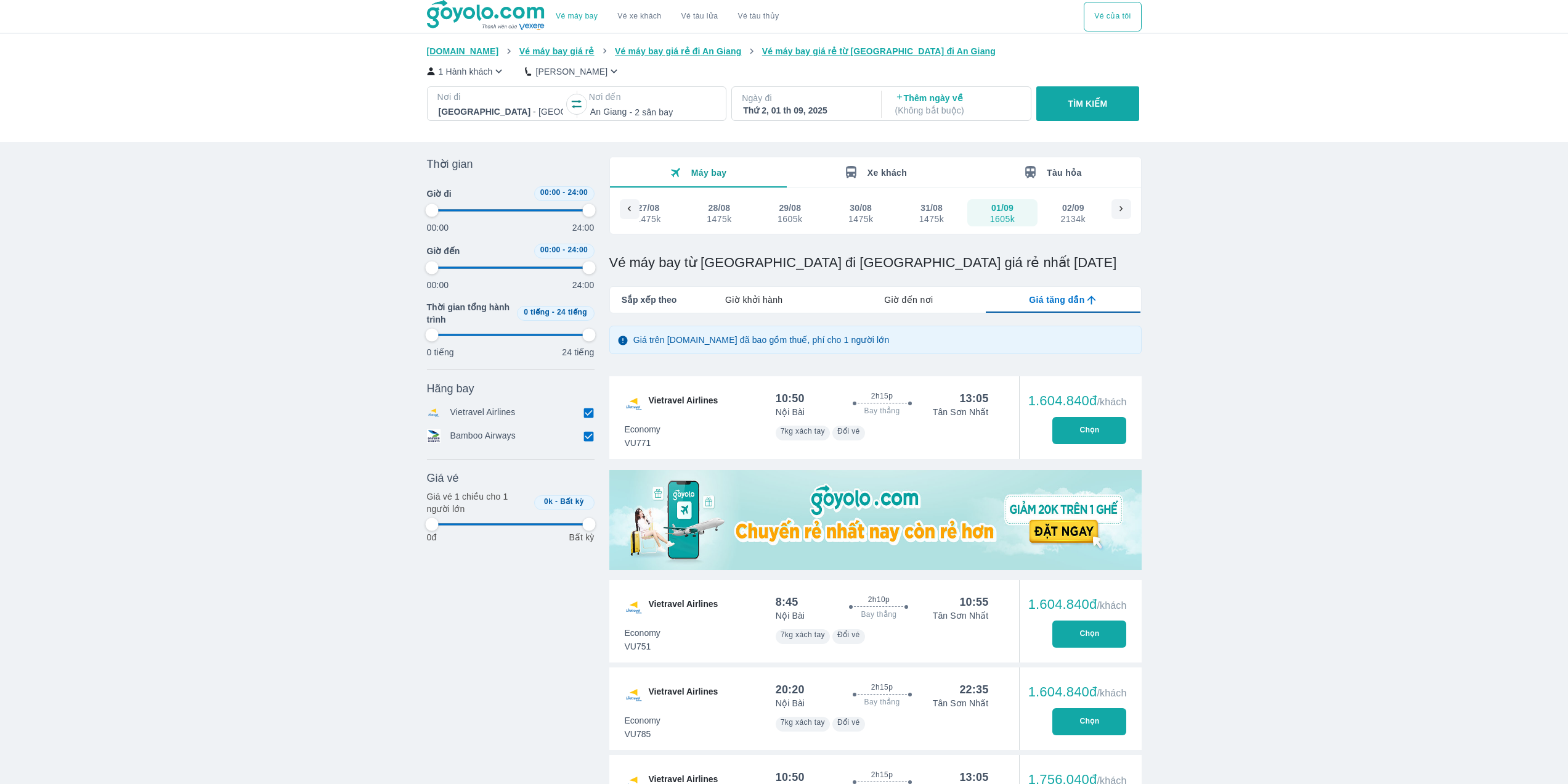
type input "97.9166666666667"
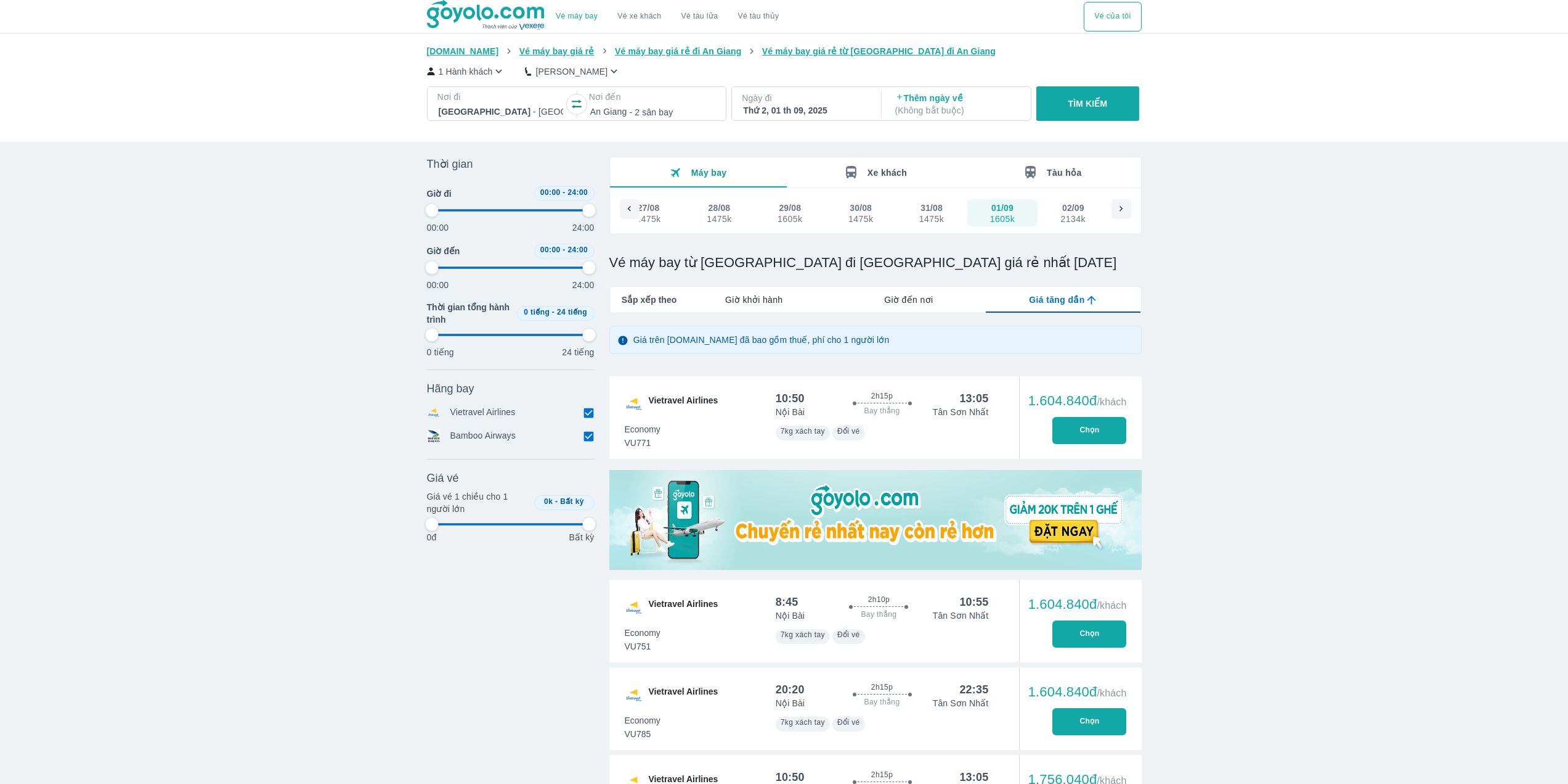
type input "97.9166666666667"
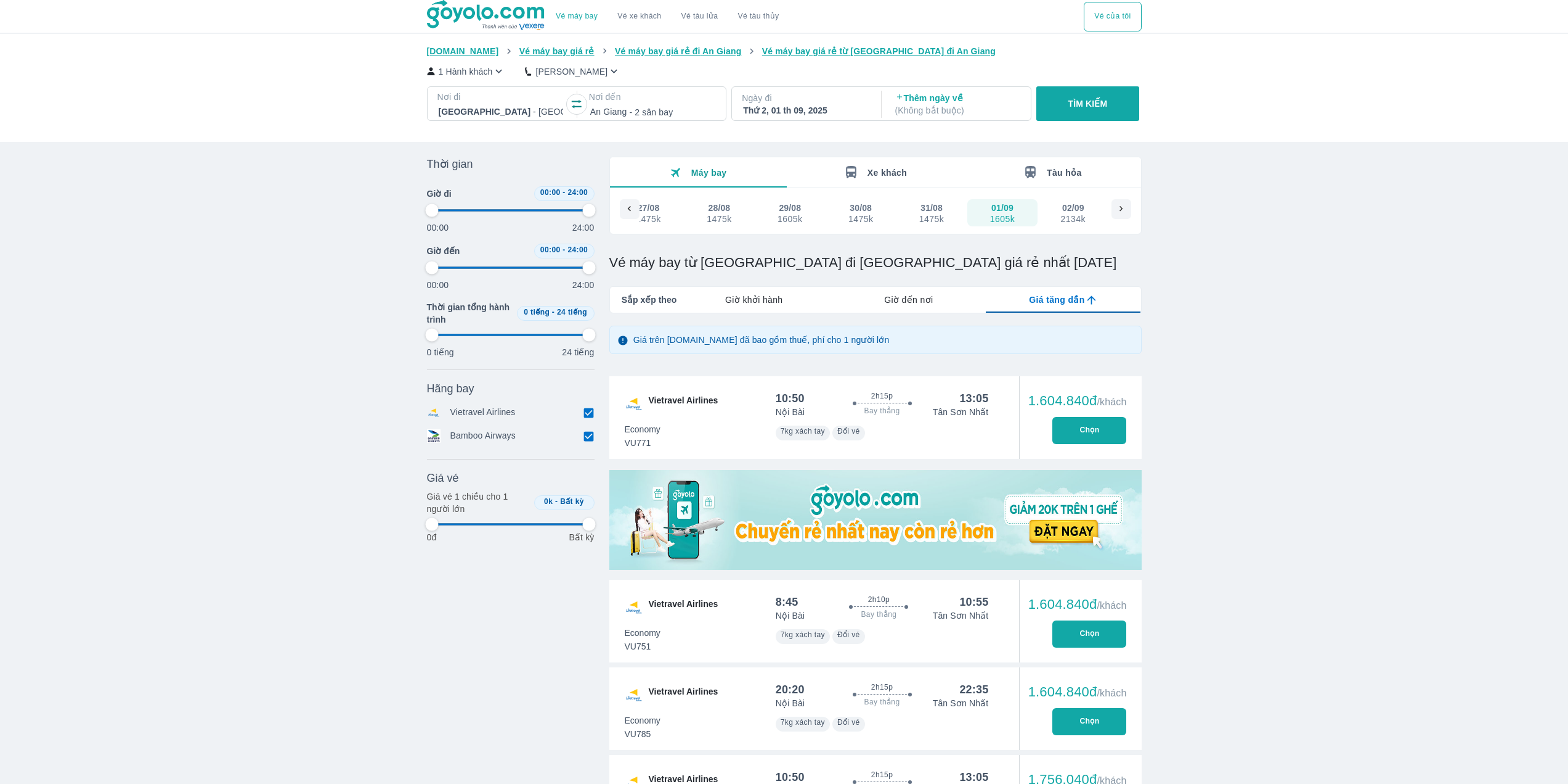
type input "97.9166666666667"
